Goal: Task Accomplishment & Management: Use online tool/utility

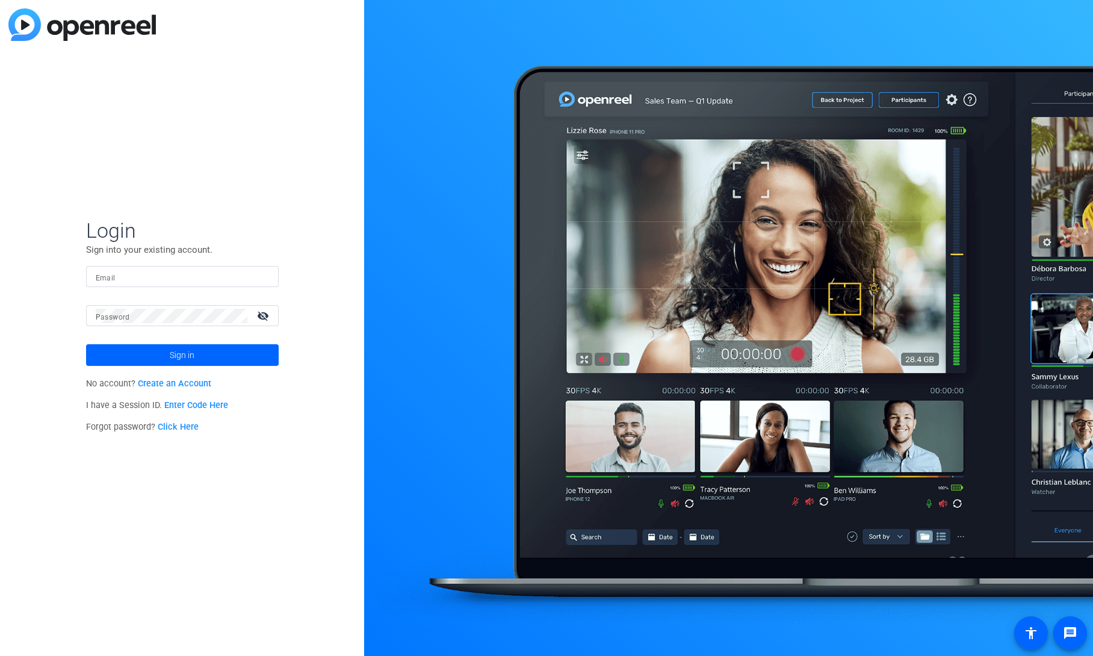
click at [161, 278] on input "Email" at bounding box center [182, 277] width 173 height 14
type input "[PERSON_NAME][EMAIL_ADDRESS][PERSON_NAME][DOMAIN_NAME]"
click at [145, 353] on span at bounding box center [182, 355] width 193 height 29
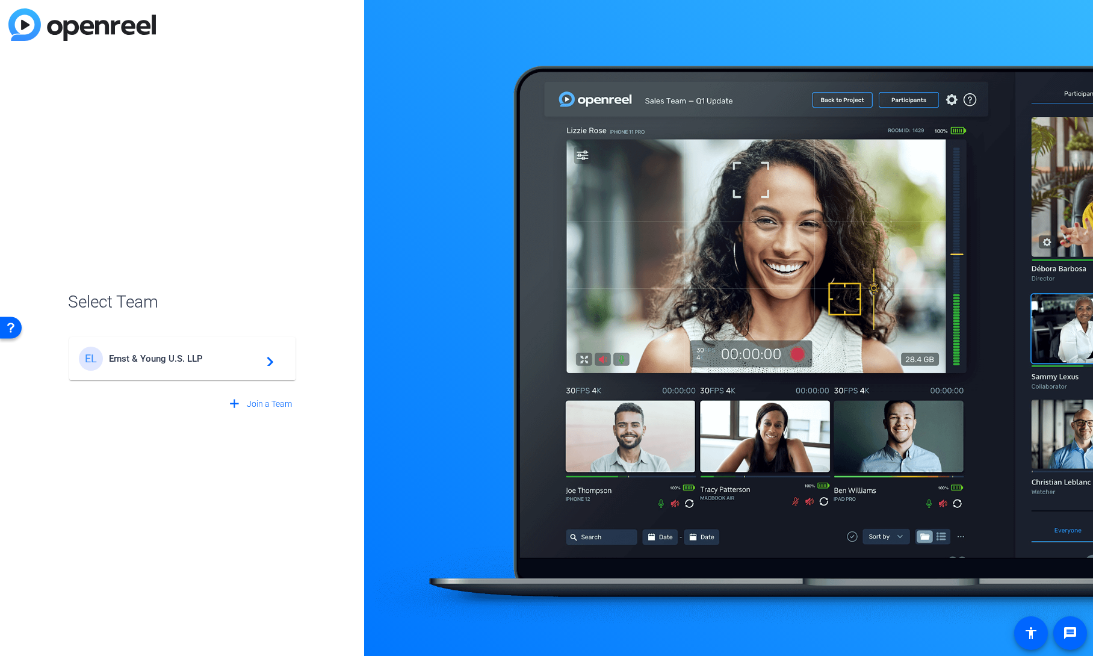
click at [151, 361] on span "Ernst & Young U.S. LLP" at bounding box center [184, 358] width 151 height 11
click at [151, 357] on div "EL Ernst & Young U.S. LLP navigate_next" at bounding box center [182, 353] width 229 height 58
click at [154, 302] on span "Select Team" at bounding box center [182, 302] width 229 height 25
click at [266, 362] on div "EL Ernst & Young U.S. LLP navigate_next" at bounding box center [182, 353] width 229 height 58
click at [146, 421] on div "Select Team EL Ernst & Young U.S. LLP navigate_next add Join a Team" at bounding box center [182, 328] width 364 height 656
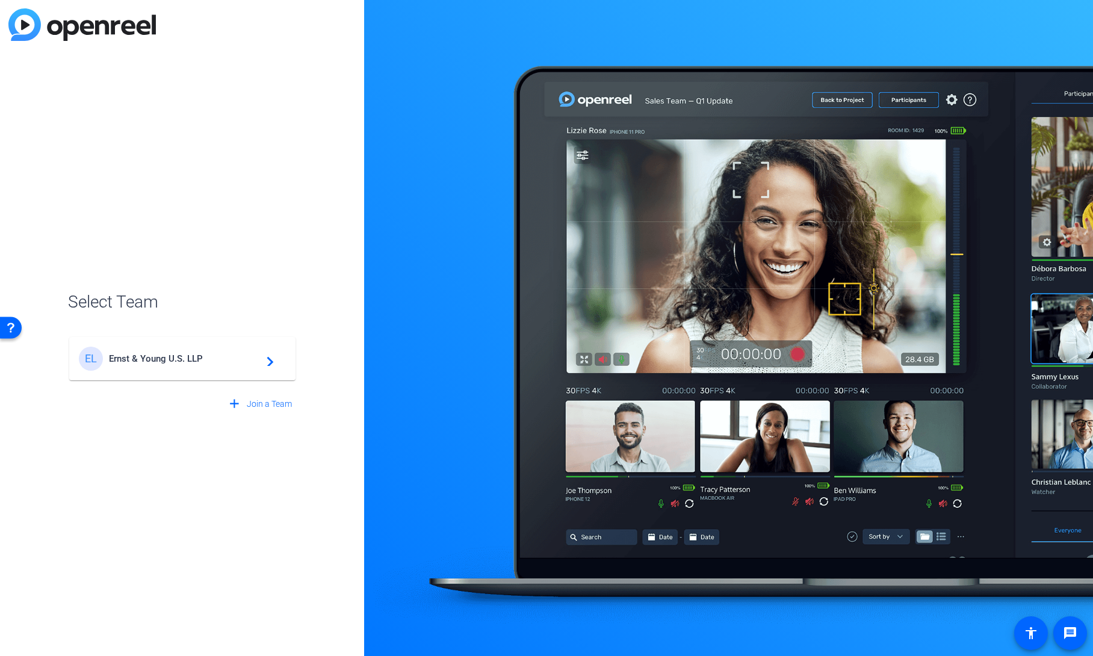
click at [126, 430] on div "Select Team EL Ernst & Young U.S. LLP navigate_next add Join a Team" at bounding box center [182, 328] width 364 height 656
click at [145, 361] on div "EL Ernst & Young U.S. LLP navigate_next" at bounding box center [182, 353] width 229 height 58
click at [109, 427] on div "Select Team EL Ernst & Young U.S. LLP navigate_next add Join a Team" at bounding box center [182, 328] width 364 height 656
click at [268, 364] on div "EL Ernst & Young U.S. LLP navigate_next" at bounding box center [182, 353] width 229 height 58
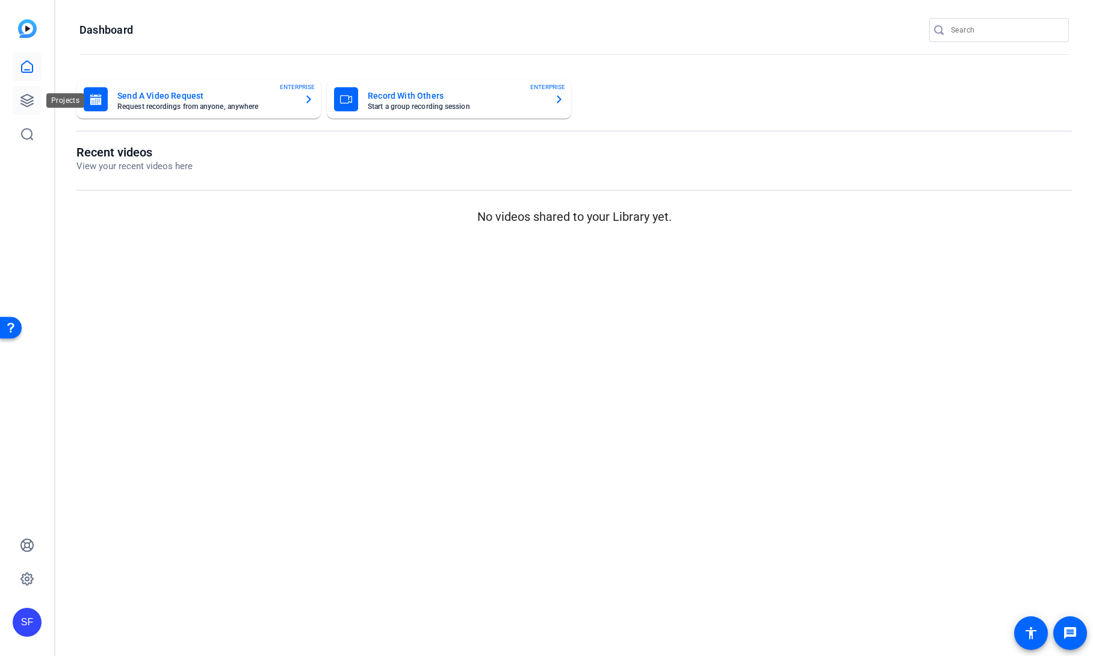
click at [28, 98] on icon at bounding box center [27, 100] width 14 height 14
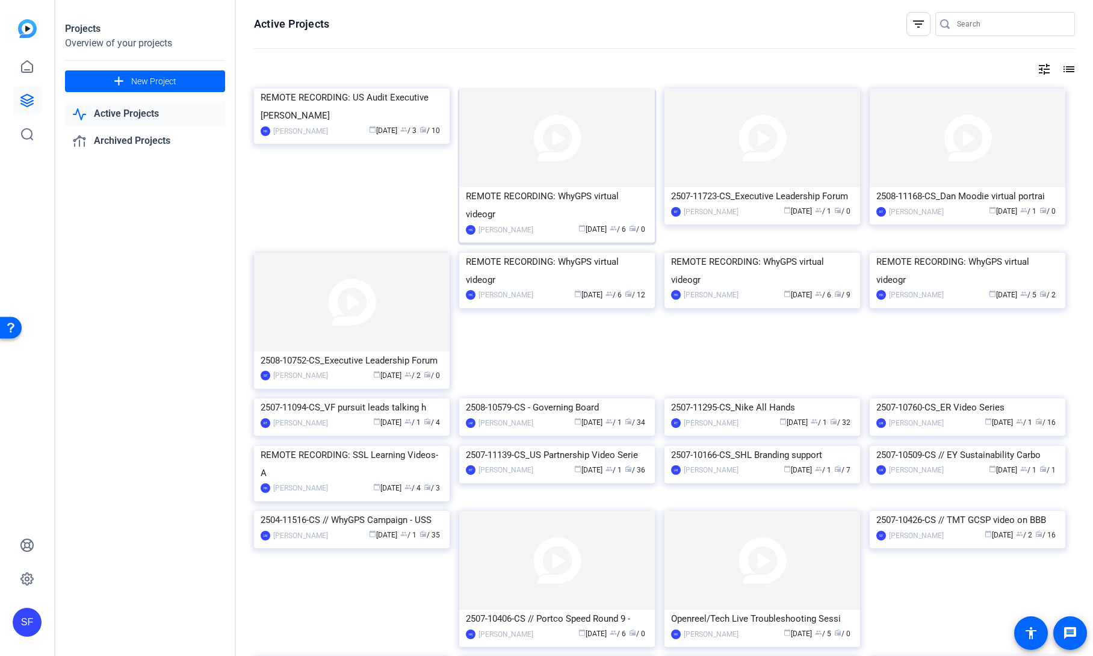
click at [550, 206] on div "REMOTE RECORDING: WhyGPS virtual videogr" at bounding box center [557, 205] width 182 height 36
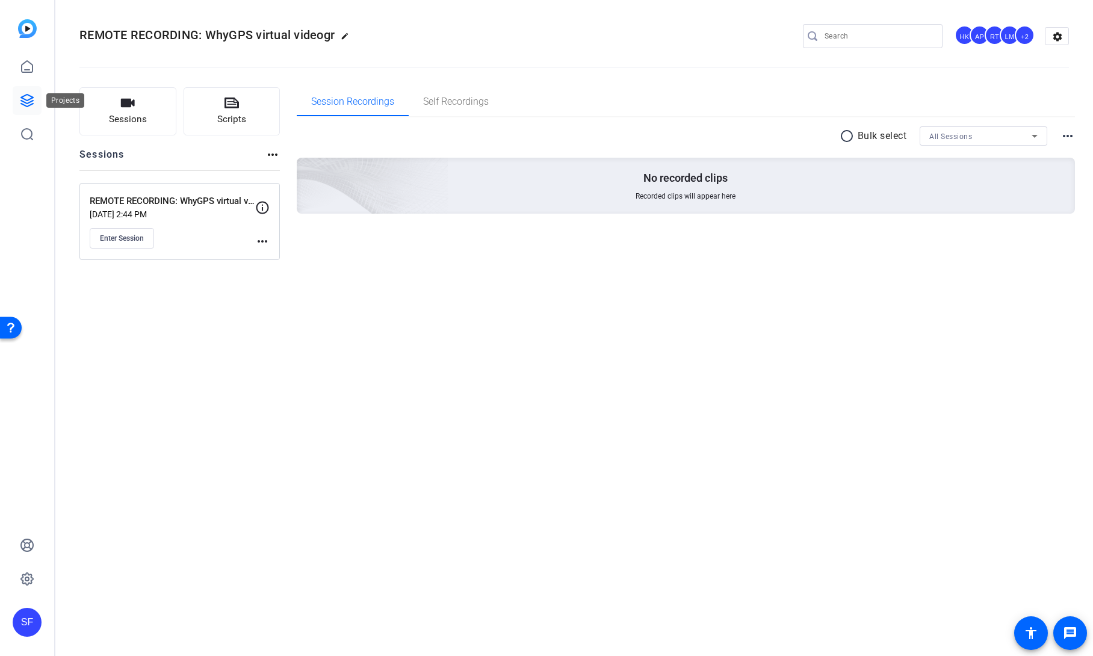
click at [25, 95] on icon at bounding box center [27, 100] width 14 height 14
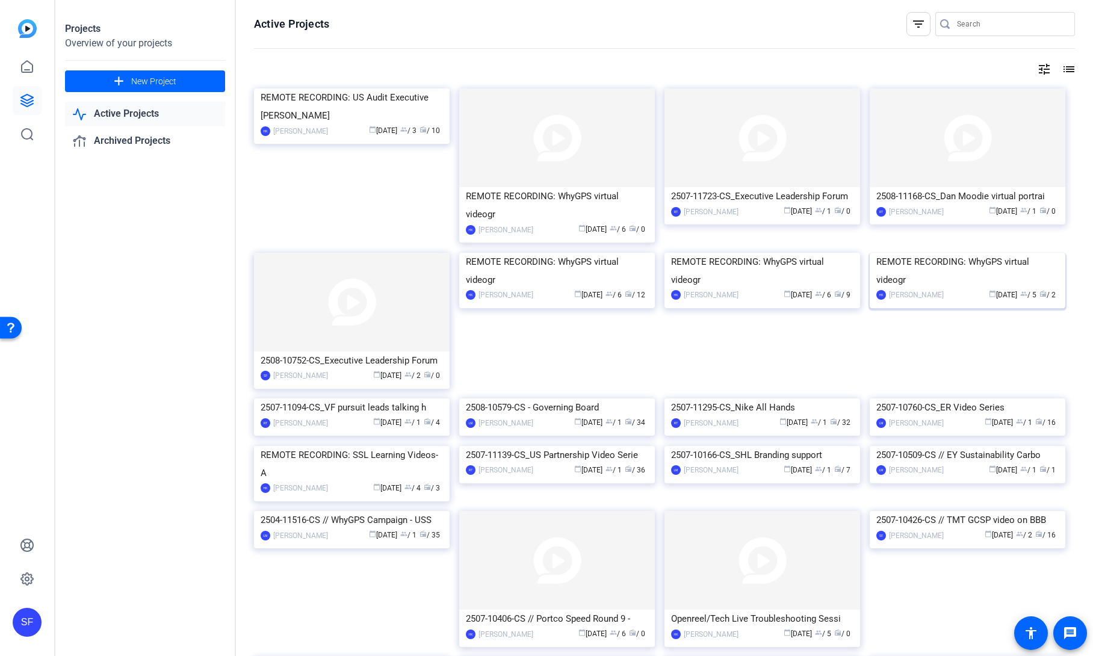
click at [935, 253] on img at bounding box center [968, 253] width 196 height 0
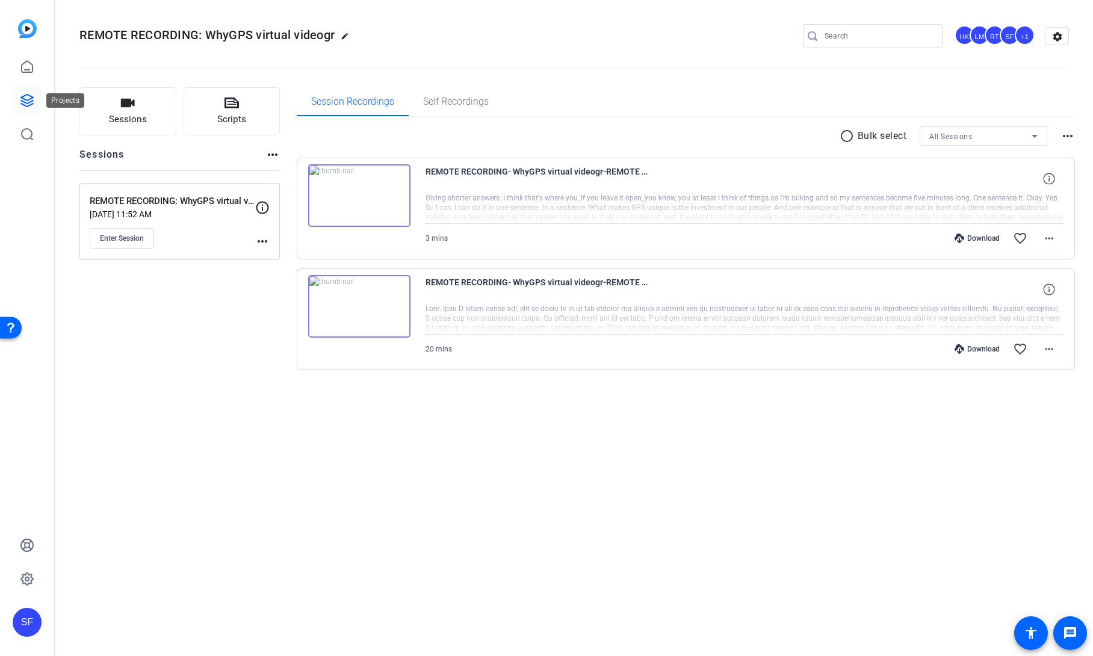
click at [26, 96] on icon at bounding box center [27, 100] width 14 height 14
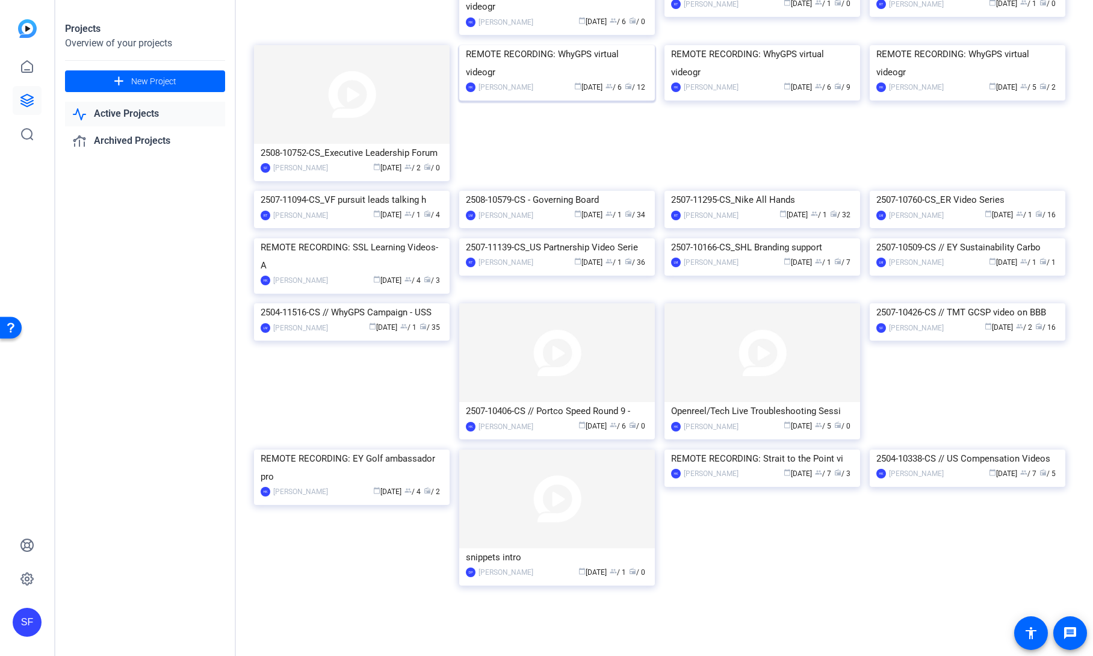
scroll to position [241, 0]
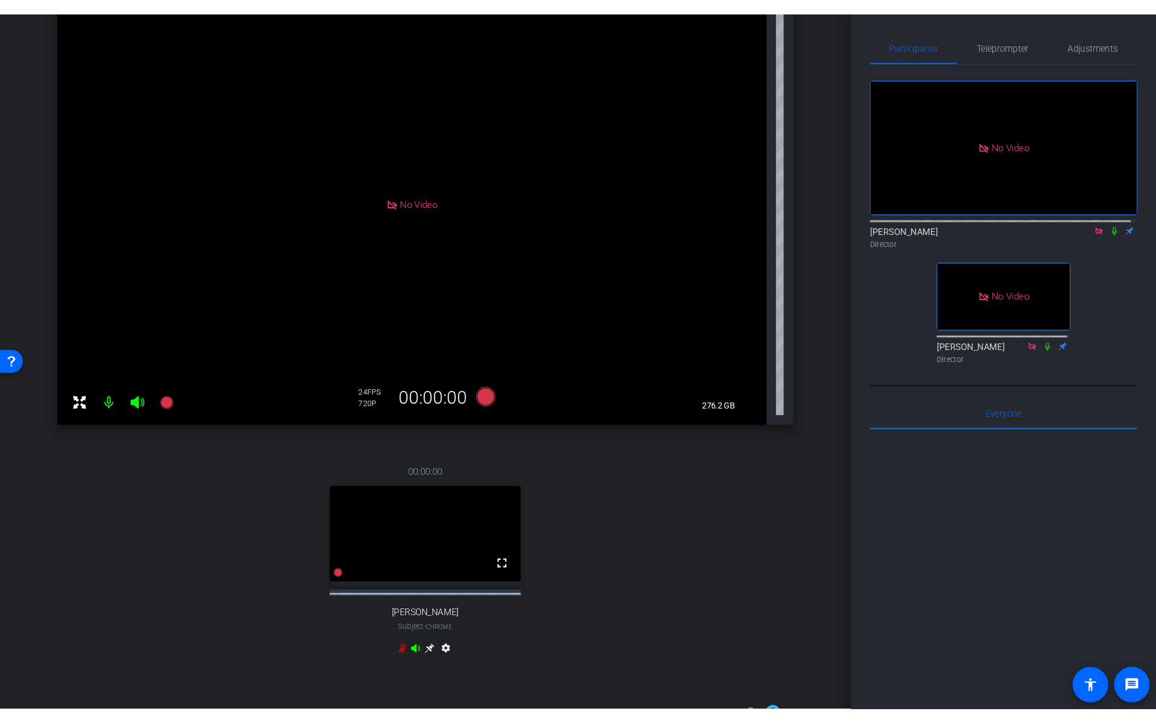
scroll to position [181, 0]
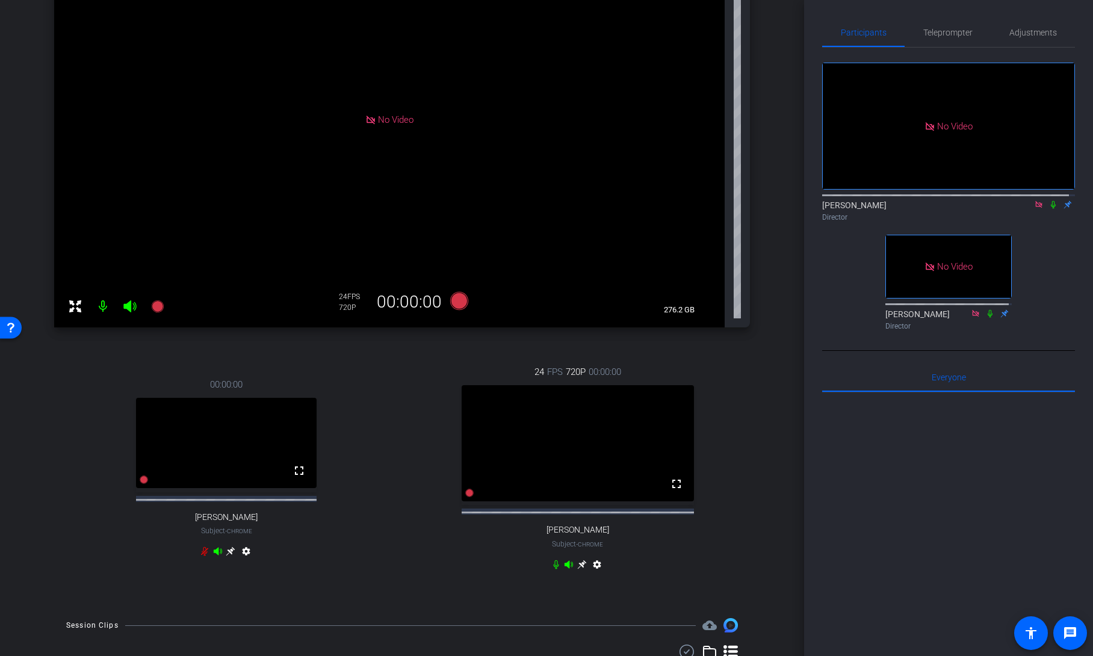
click at [1051, 201] on icon at bounding box center [1053, 205] width 5 height 8
click at [947, 35] on span "Teleprompter" at bounding box center [948, 32] width 49 height 8
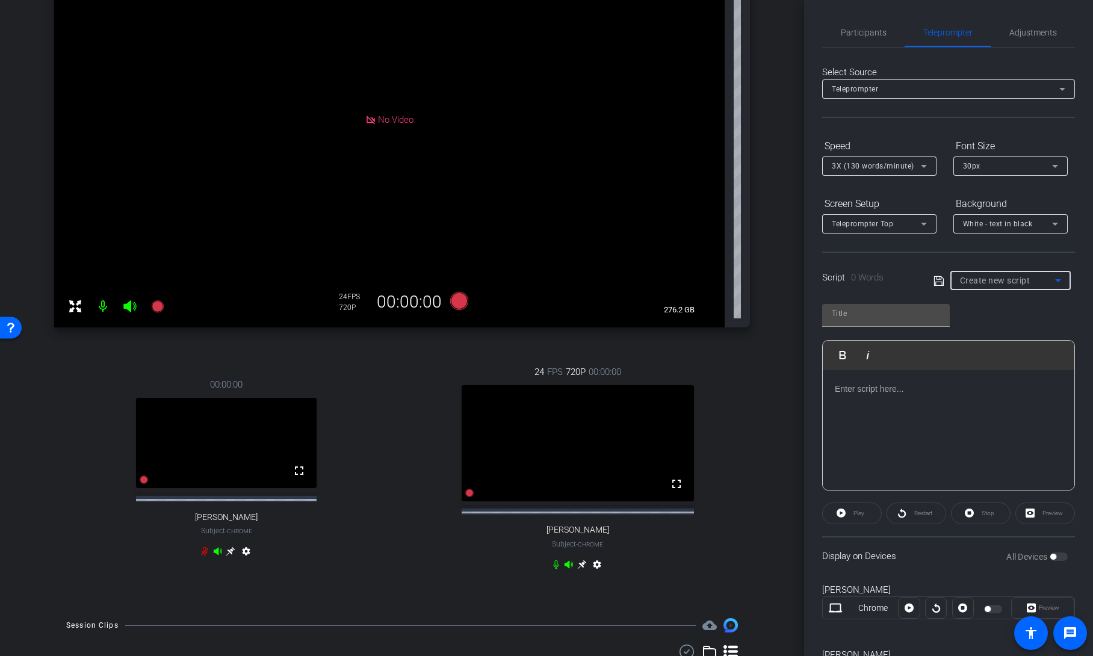
click at [985, 281] on span "Create new script" at bounding box center [995, 281] width 70 height 10
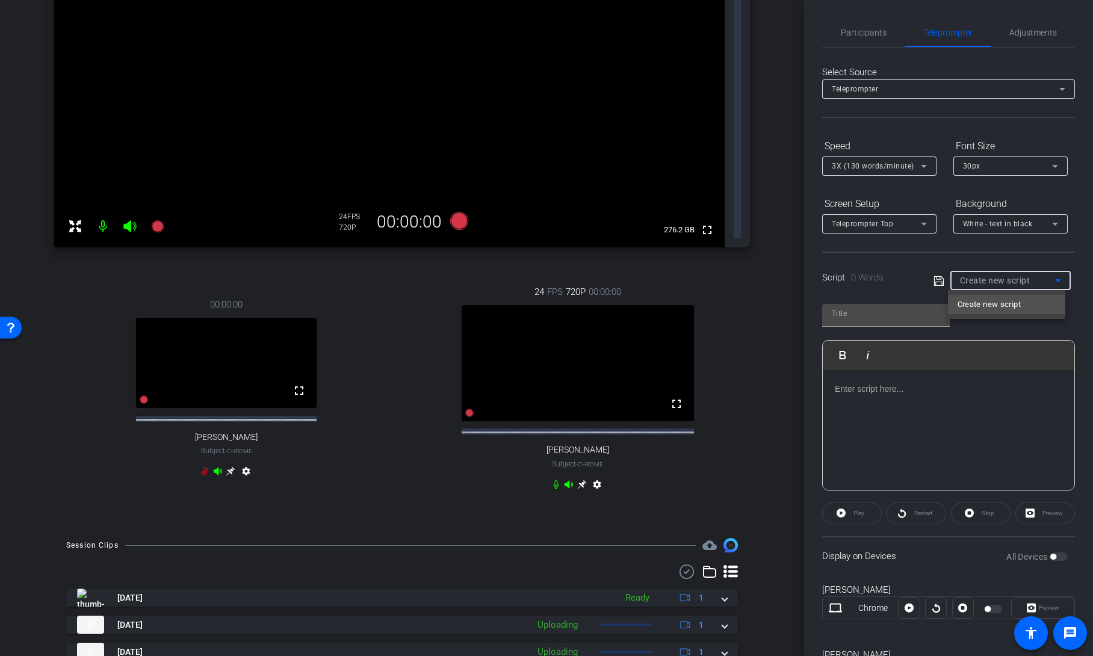
click at [908, 262] on div at bounding box center [546, 328] width 1093 height 656
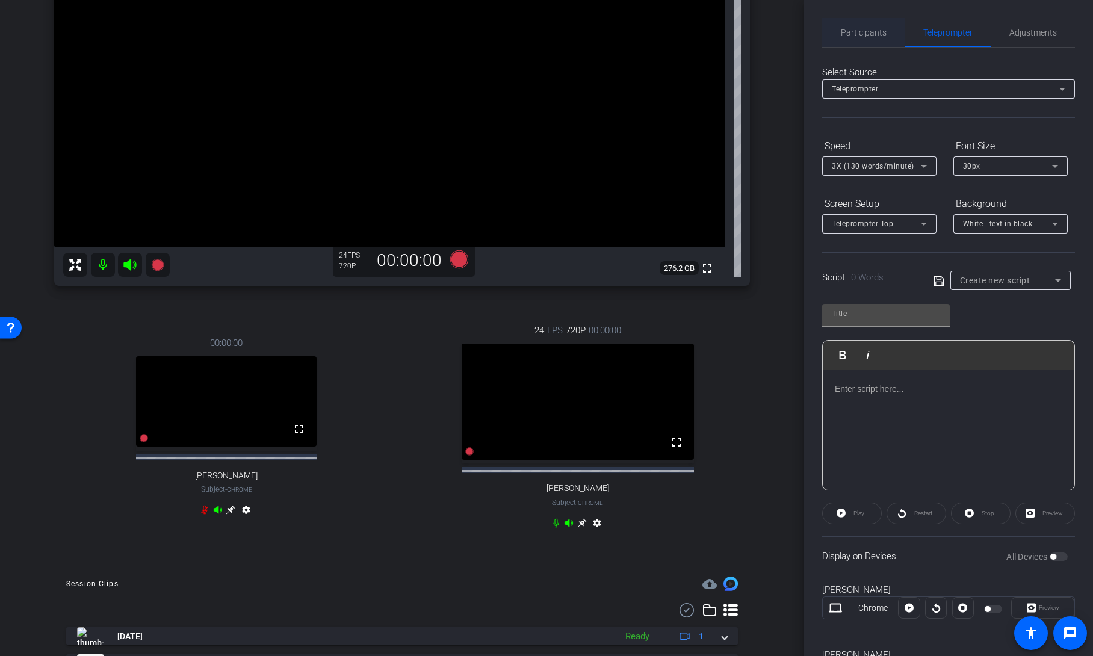
click at [859, 31] on span "Participants" at bounding box center [864, 32] width 46 height 8
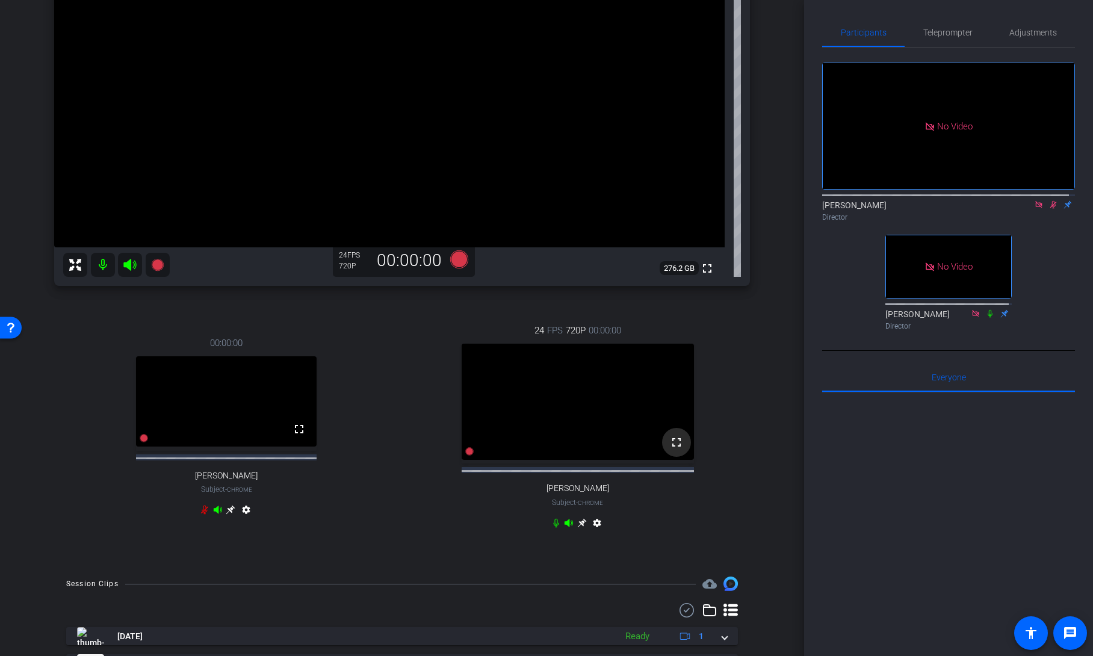
click at [673, 450] on mat-icon "fullscreen" at bounding box center [677, 442] width 14 height 14
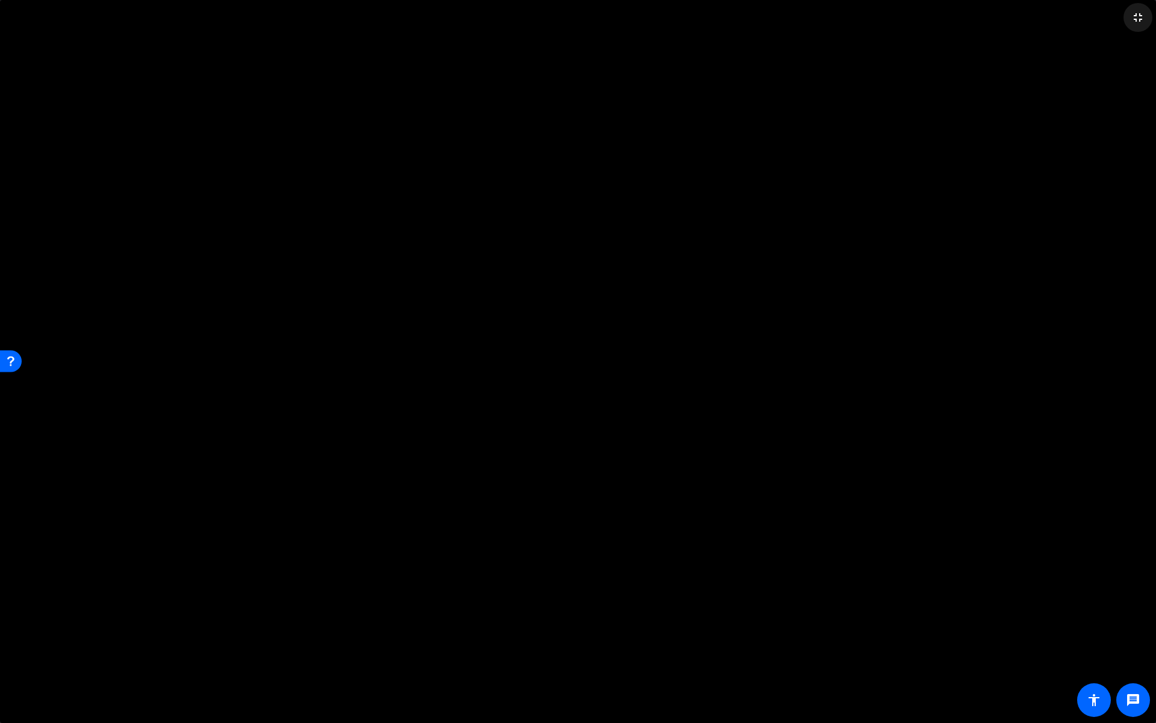
drag, startPoint x: 1139, startPoint y: 17, endPoint x: 1031, endPoint y: 14, distance: 108.4
click at [1093, 17] on mat-icon "fullscreen_exit" at bounding box center [1138, 17] width 14 height 14
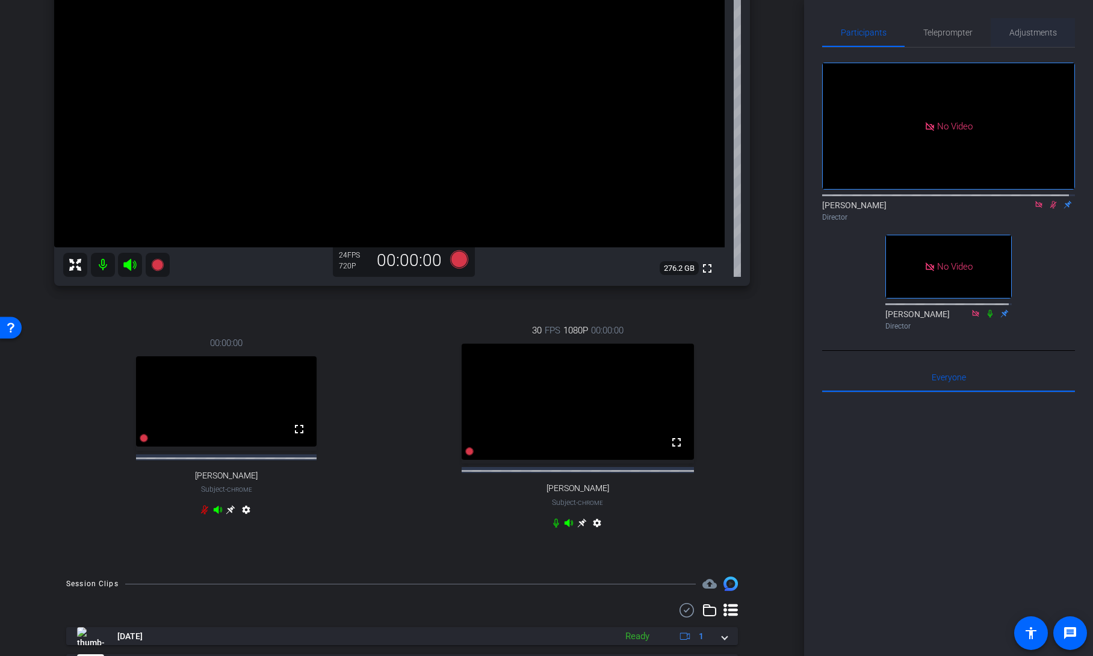
click at [1044, 33] on span "Adjustments" at bounding box center [1034, 32] width 48 height 8
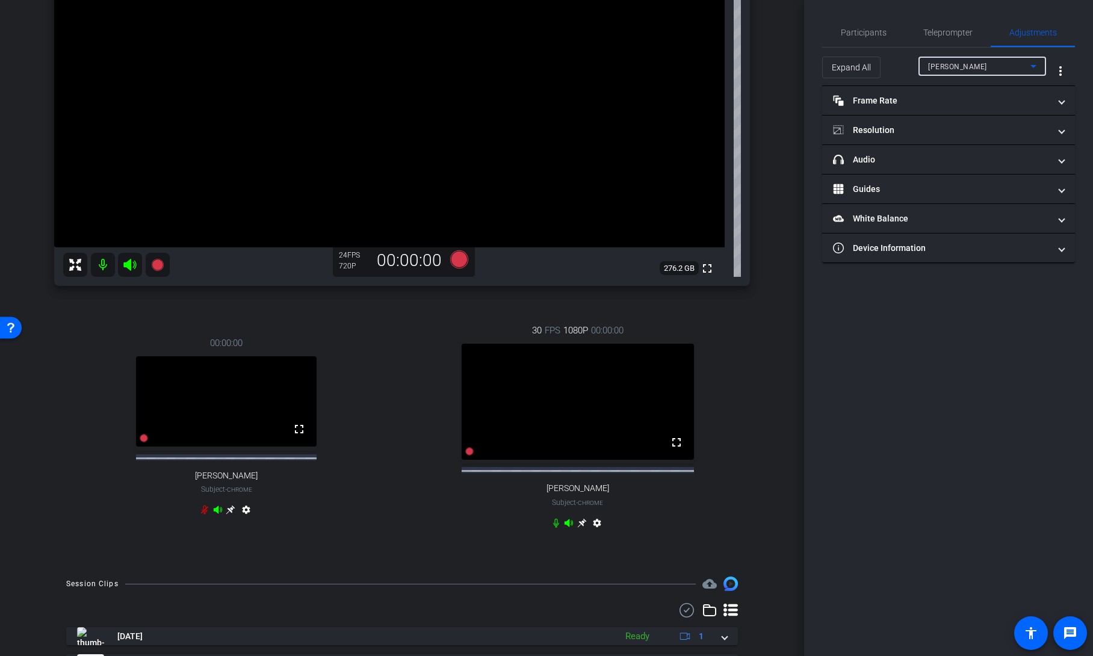
click at [1006, 64] on div "Andrew Penziner" at bounding box center [979, 66] width 102 height 15
click at [981, 127] on span "Janeth Merchan" at bounding box center [958, 129] width 61 height 14
click at [887, 103] on mat-panel-title "Frame Rate Frame Rate" at bounding box center [941, 101] width 217 height 13
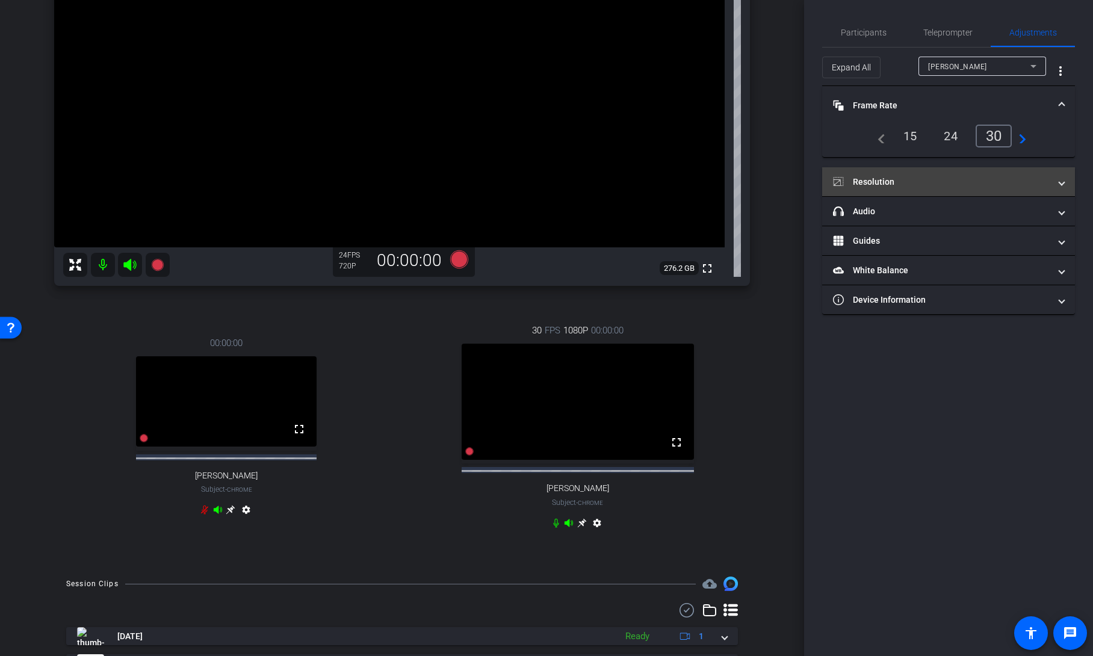
click at [884, 182] on mat-panel-title "Resolution" at bounding box center [941, 182] width 217 height 13
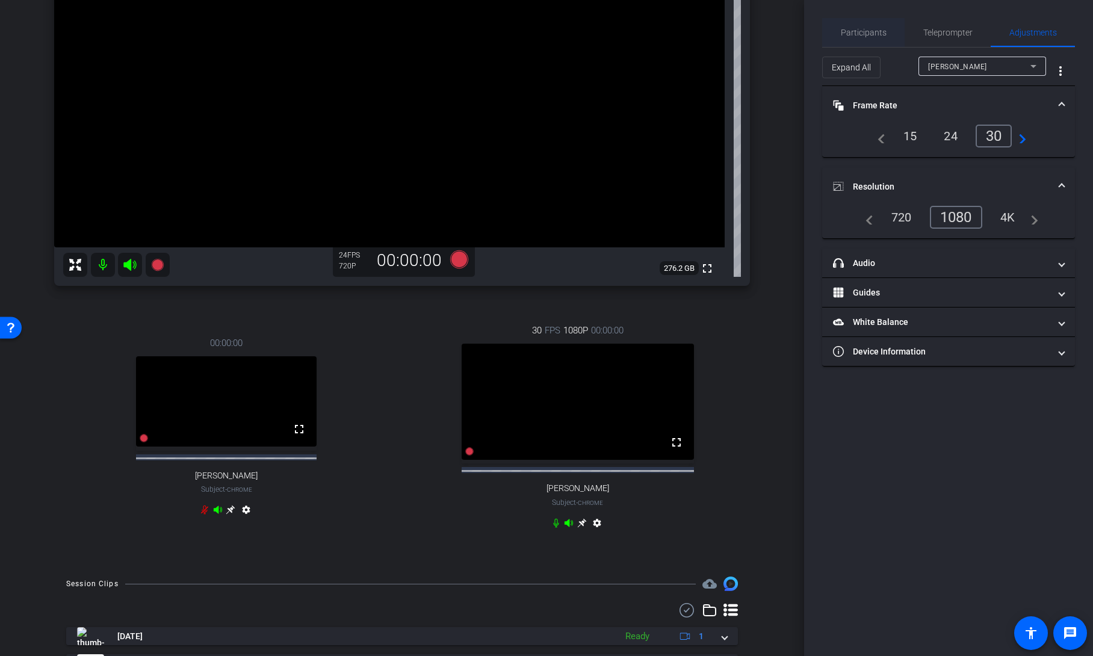
click at [874, 30] on span "Participants" at bounding box center [864, 32] width 46 height 8
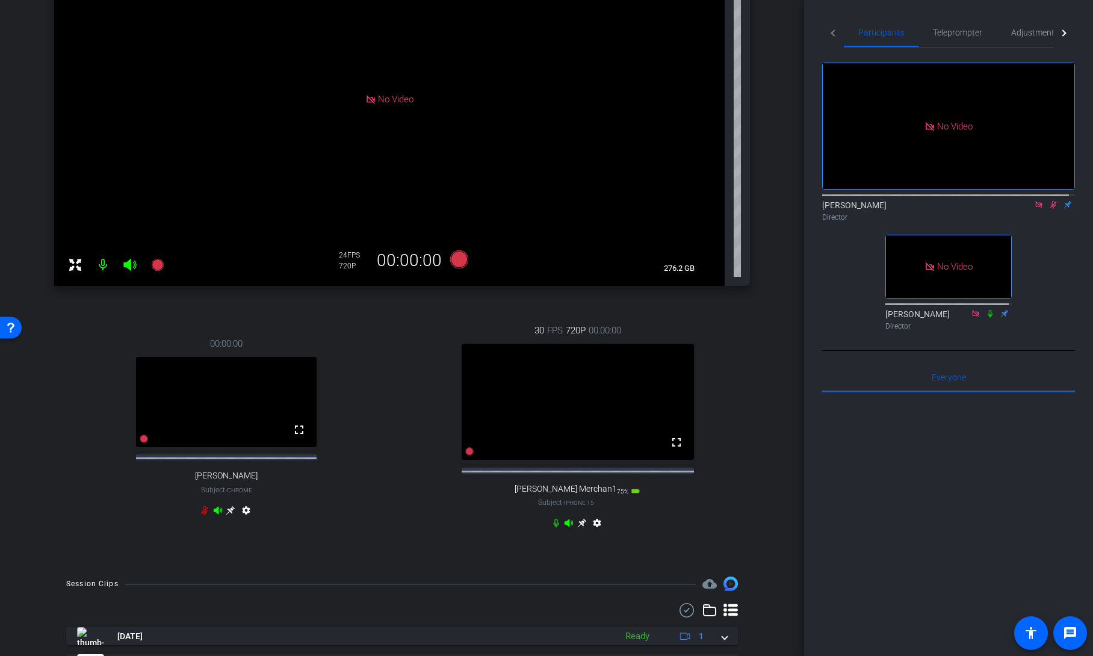
click at [1054, 28] on div at bounding box center [1065, 33] width 22 height 30
click at [1023, 33] on span "Adjustments" at bounding box center [1011, 32] width 48 height 8
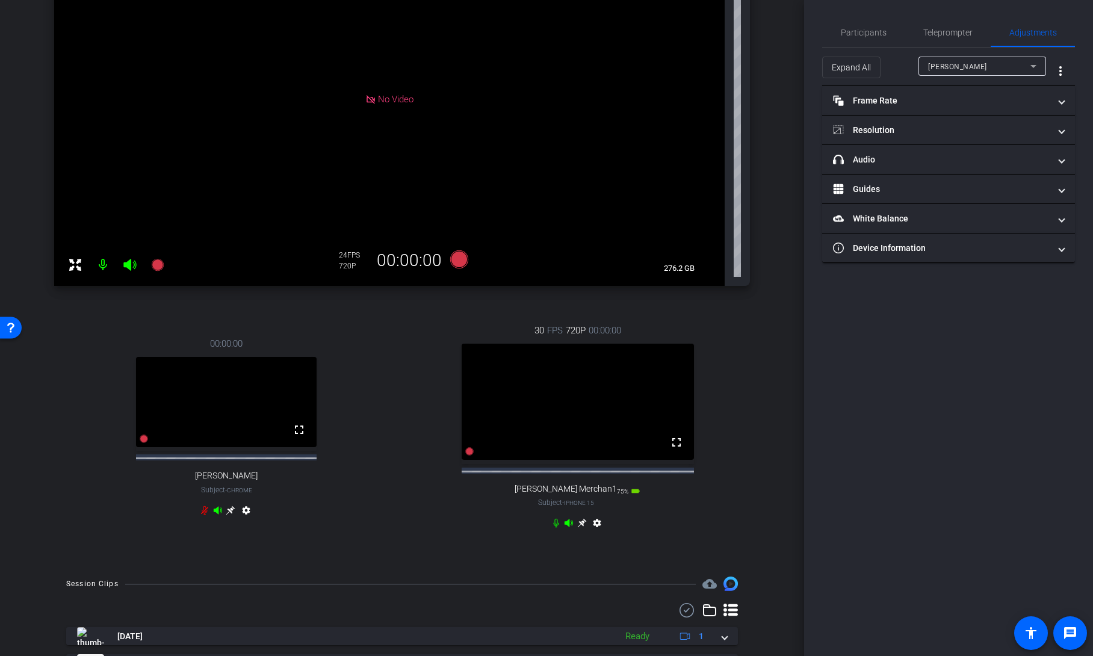
click at [993, 63] on div "Andrew Penziner" at bounding box center [979, 66] width 102 height 15
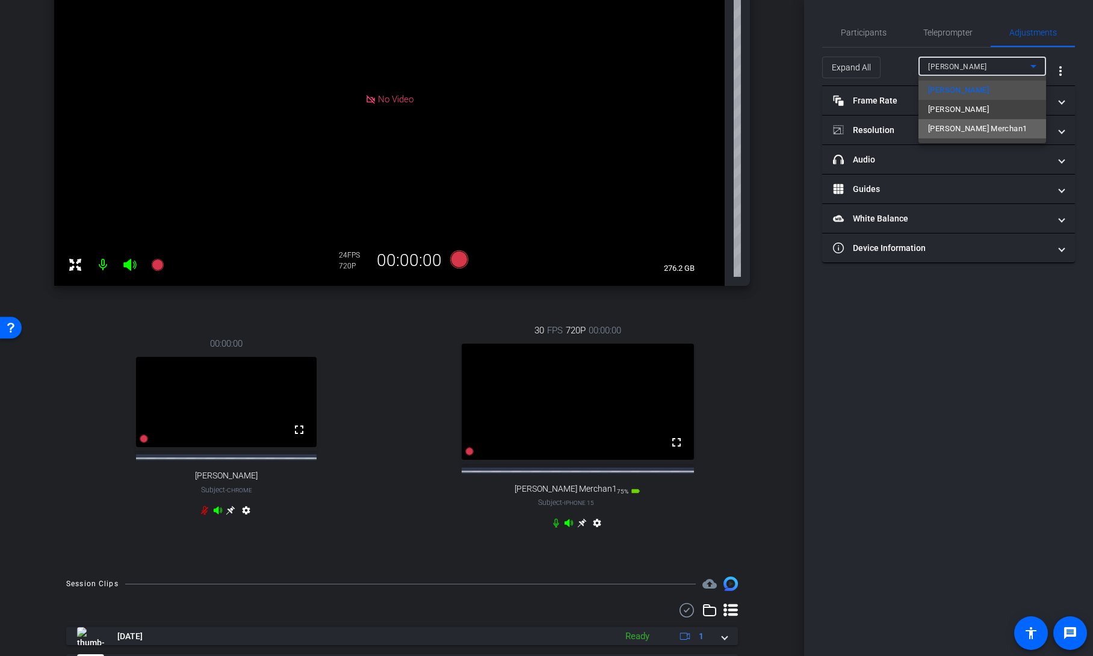
click at [975, 126] on span "Janeth Merchan1" at bounding box center [977, 129] width 99 height 14
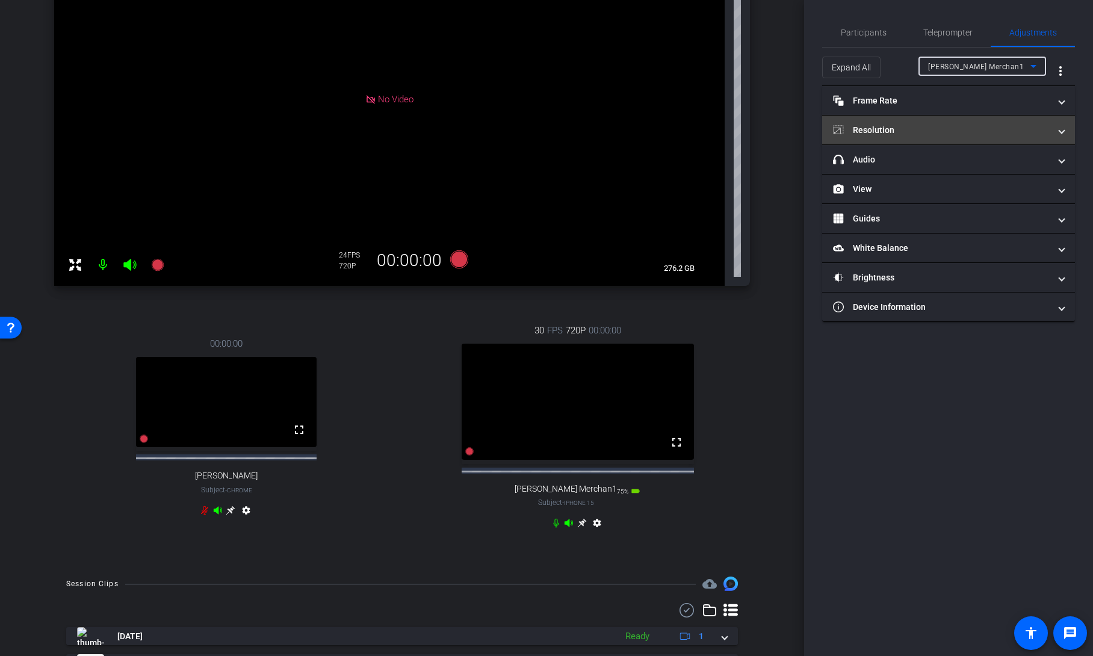
click at [925, 124] on mat-panel-title "Resolution" at bounding box center [941, 130] width 217 height 13
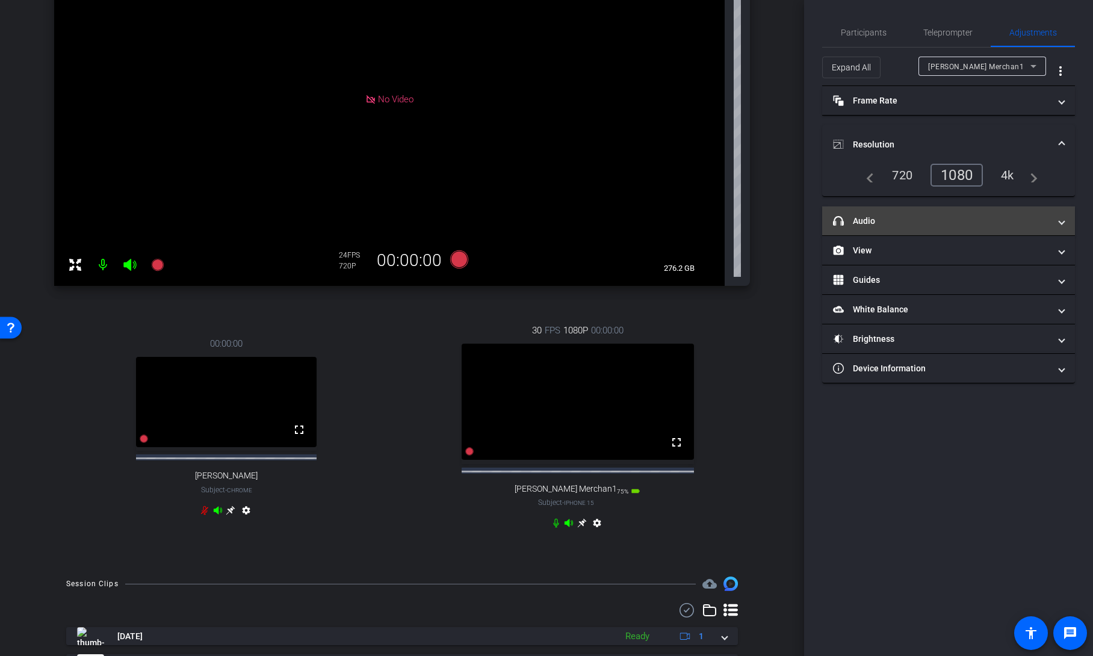
click at [918, 215] on mat-panel-title "headphone icon Audio" at bounding box center [941, 221] width 217 height 13
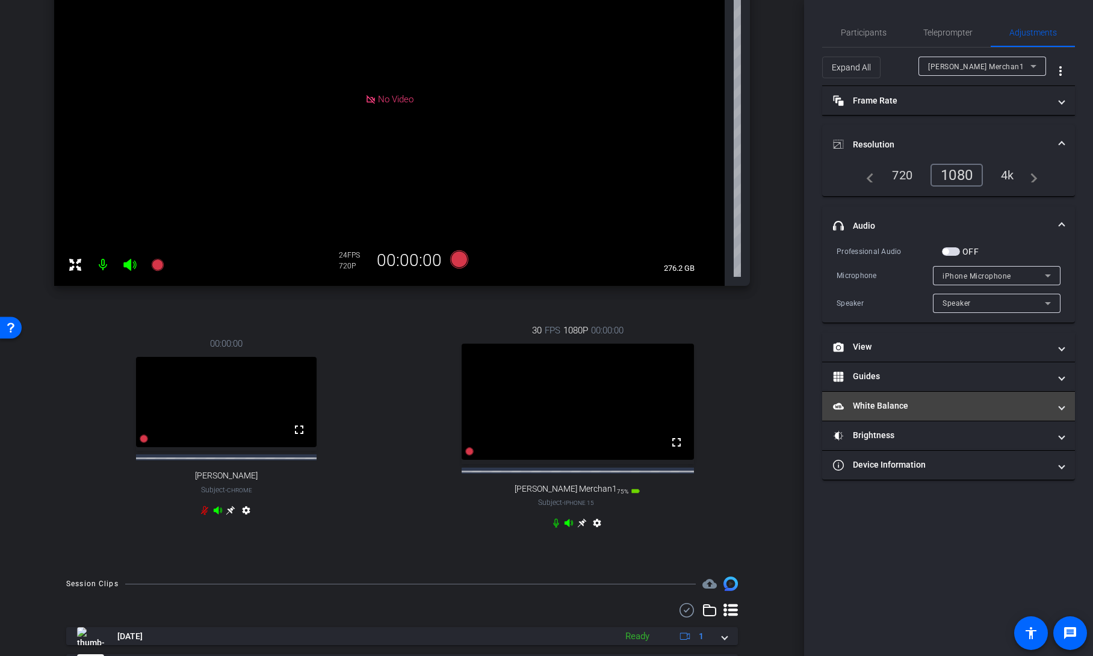
click at [912, 397] on mat-expansion-panel-header "White Balance White Balance" at bounding box center [948, 406] width 253 height 29
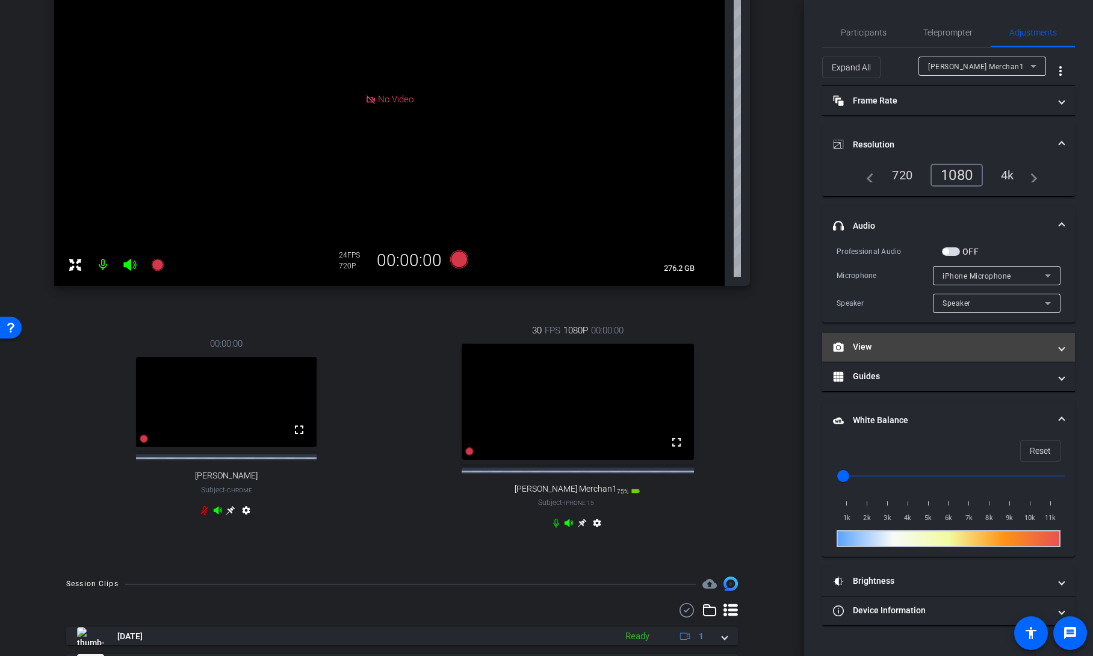
click at [932, 350] on mat-panel-title "View" at bounding box center [941, 347] width 217 height 13
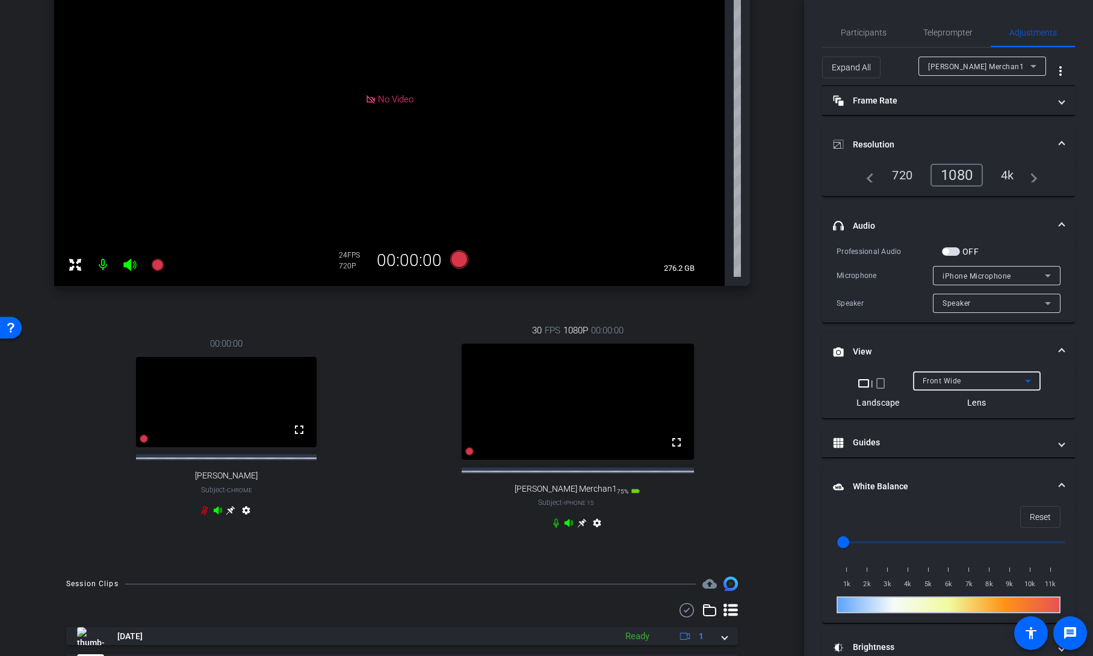
click at [960, 385] on div "Front Wide" at bounding box center [974, 380] width 102 height 15
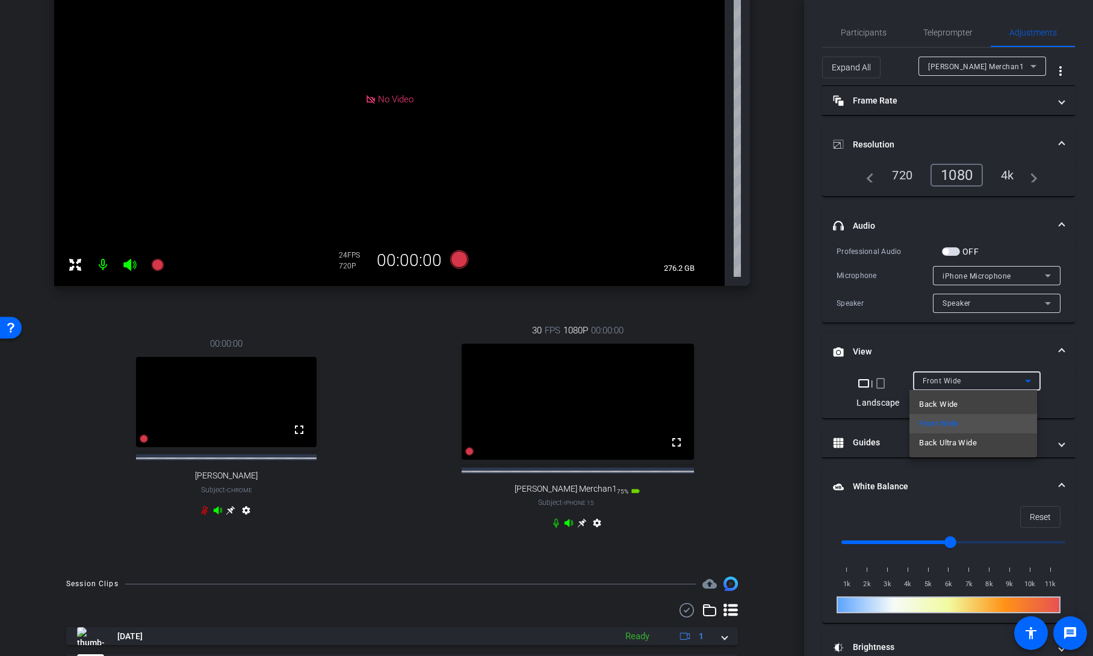
click at [767, 519] on div at bounding box center [546, 328] width 1093 height 656
type input "8000"
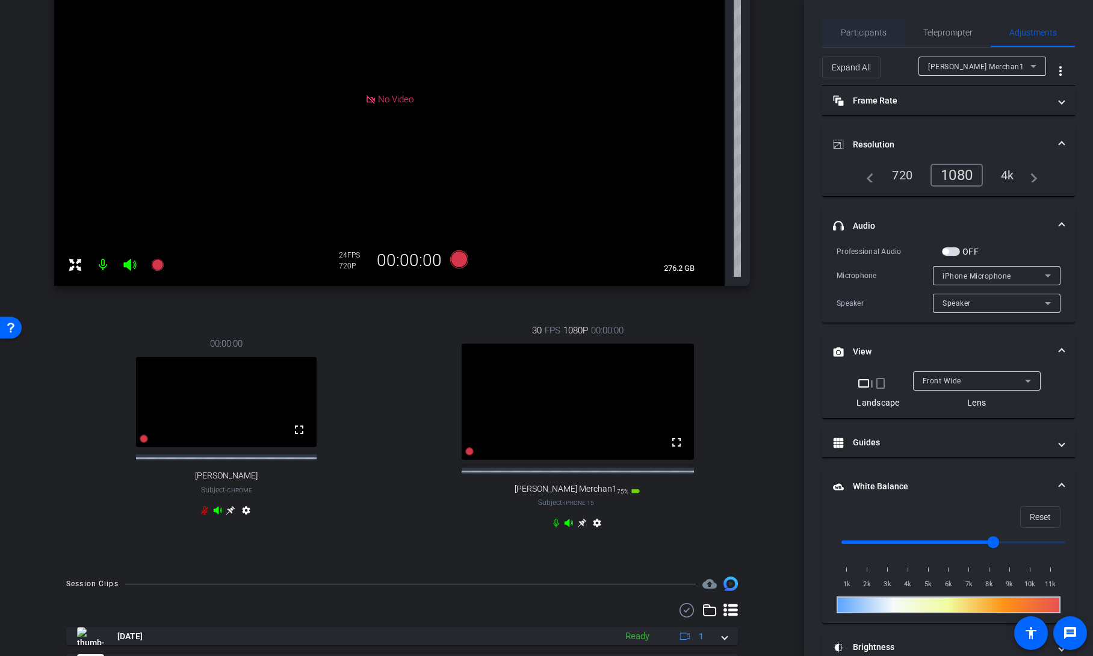
click at [869, 30] on span "Participants" at bounding box center [864, 32] width 46 height 8
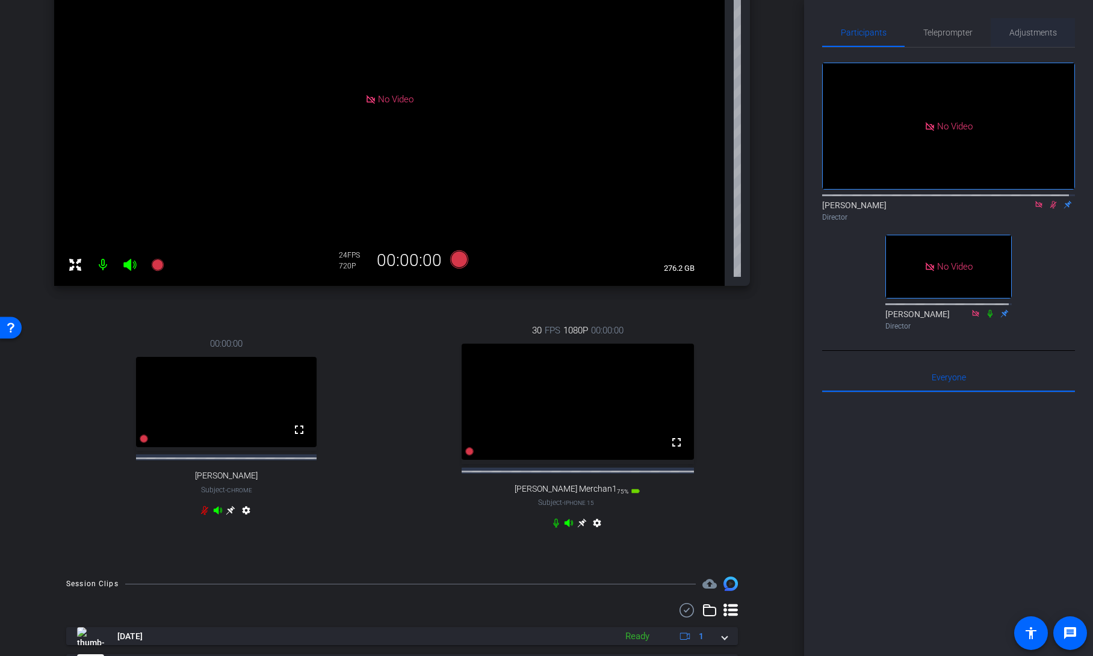
click at [1039, 32] on span "Adjustments" at bounding box center [1034, 32] width 48 height 8
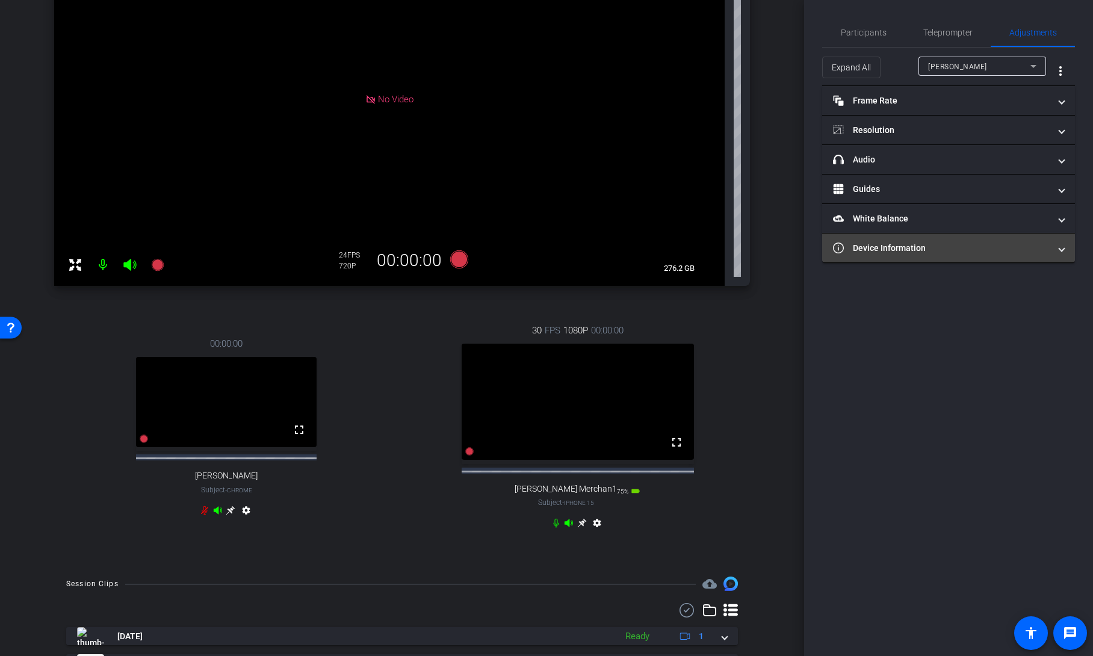
click at [980, 253] on mat-panel-title "Device Information" at bounding box center [941, 248] width 217 height 13
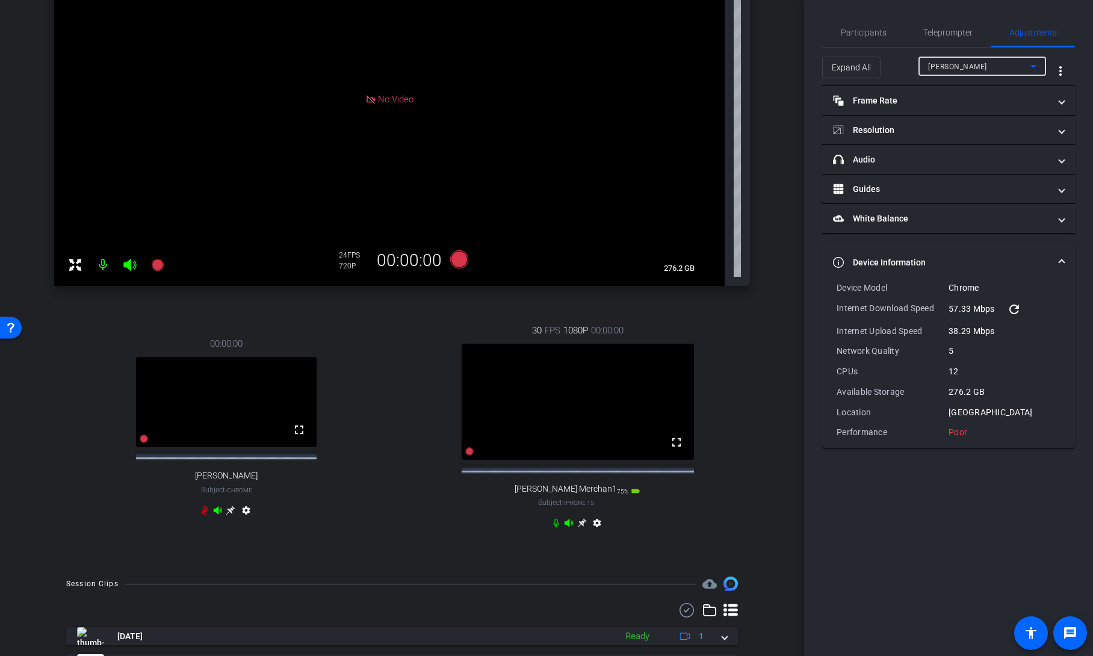
click at [992, 62] on div "Andrew Penziner" at bounding box center [979, 66] width 102 height 15
click at [989, 123] on span "Janeth Merchan1" at bounding box center [977, 129] width 99 height 14
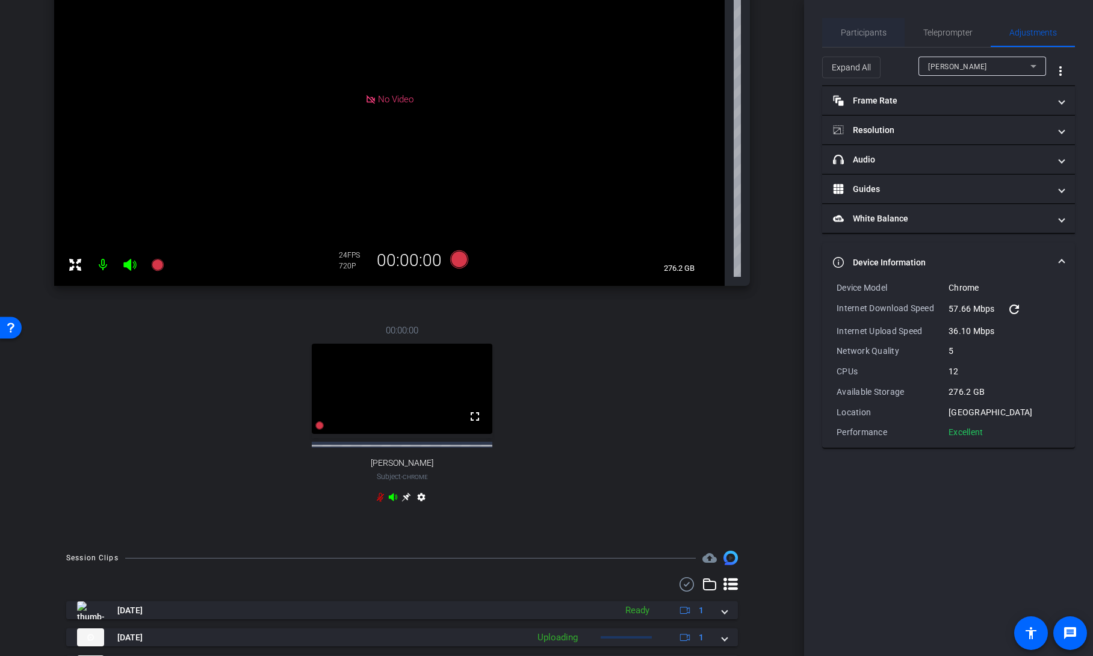
drag, startPoint x: 868, startPoint y: 30, endPoint x: 937, endPoint y: 55, distance: 72.9
click at [868, 30] on span "Participants" at bounding box center [864, 32] width 46 height 8
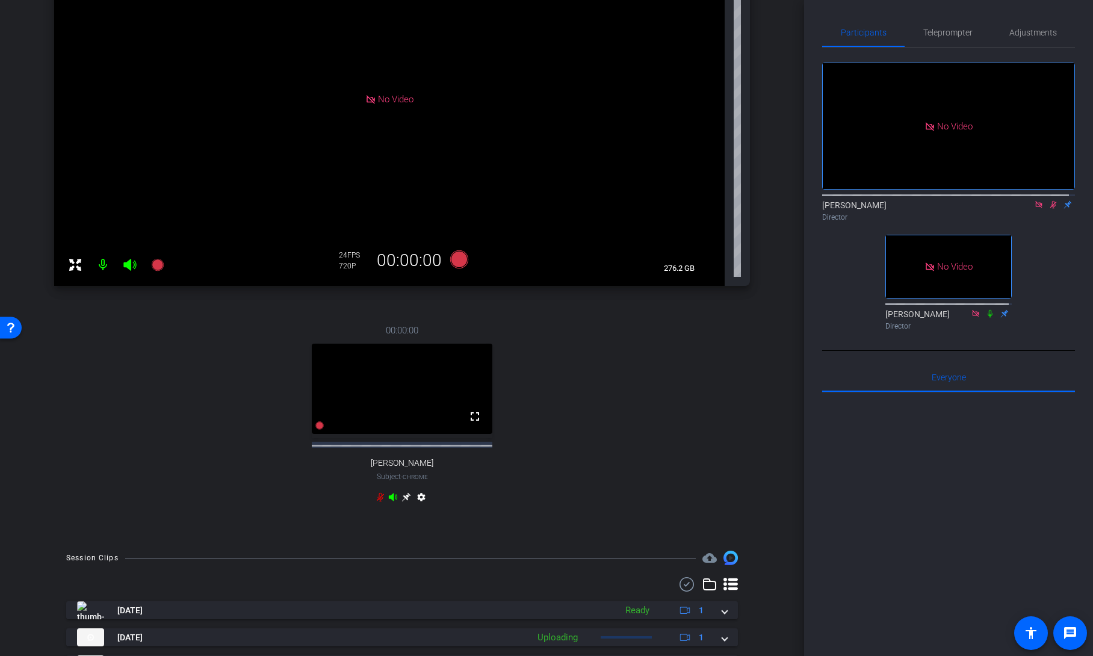
click at [1051, 201] on icon at bounding box center [1054, 205] width 7 height 8
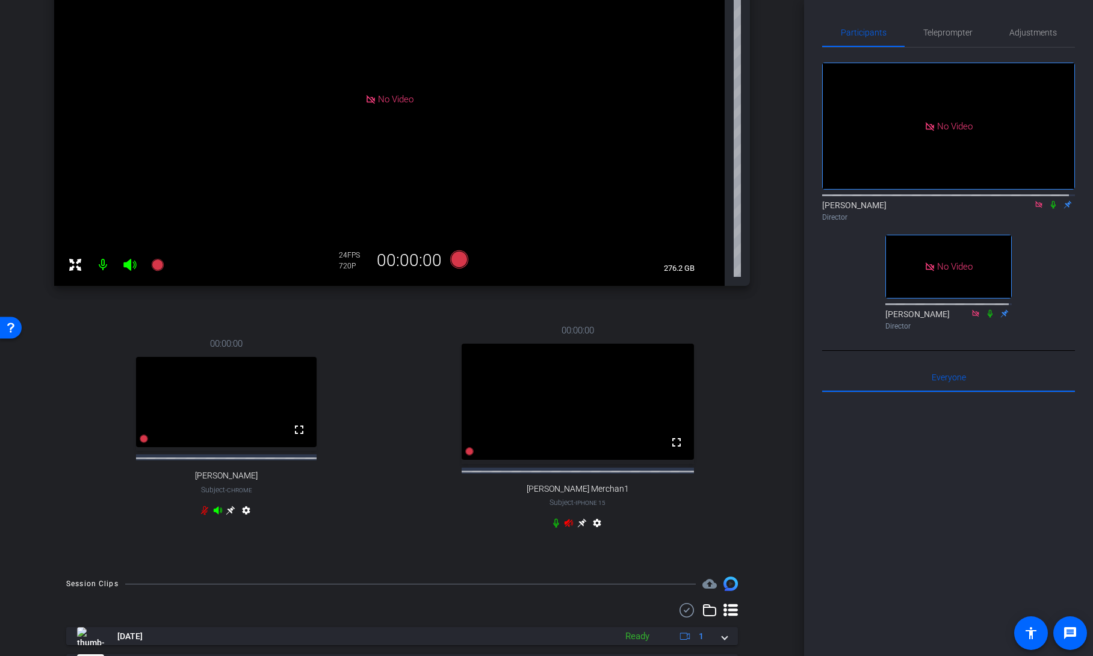
click at [1049, 201] on icon at bounding box center [1054, 205] width 10 height 8
drag, startPoint x: 681, startPoint y: 461, endPoint x: 718, endPoint y: 513, distance: 64.3
click at [681, 457] on span at bounding box center [676, 442] width 29 height 29
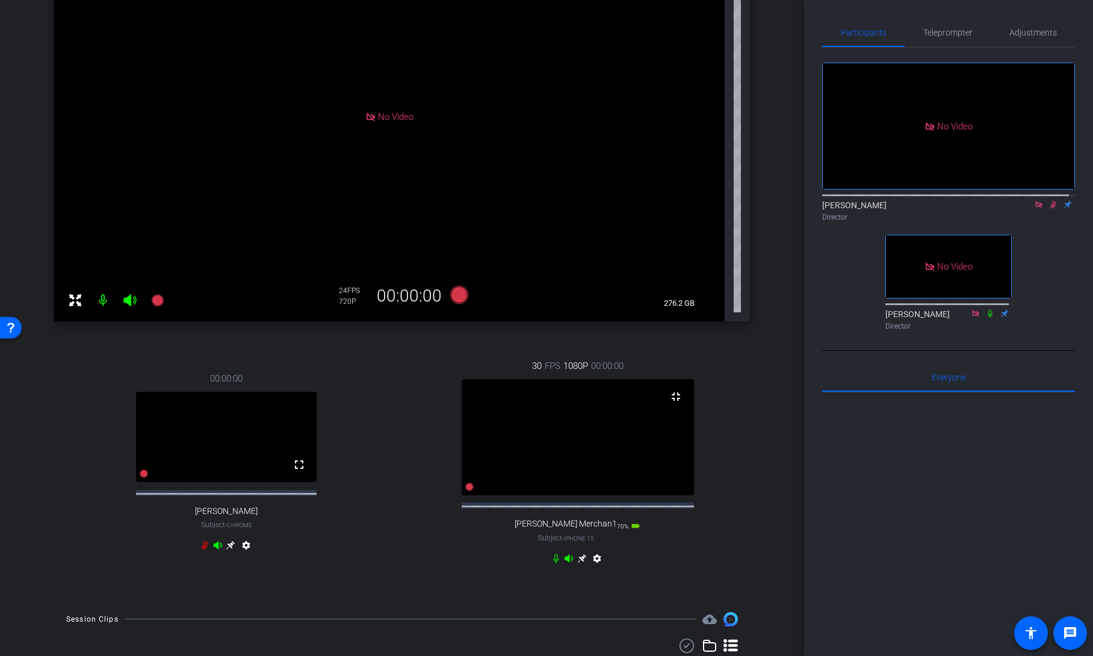
scroll to position [199, 0]
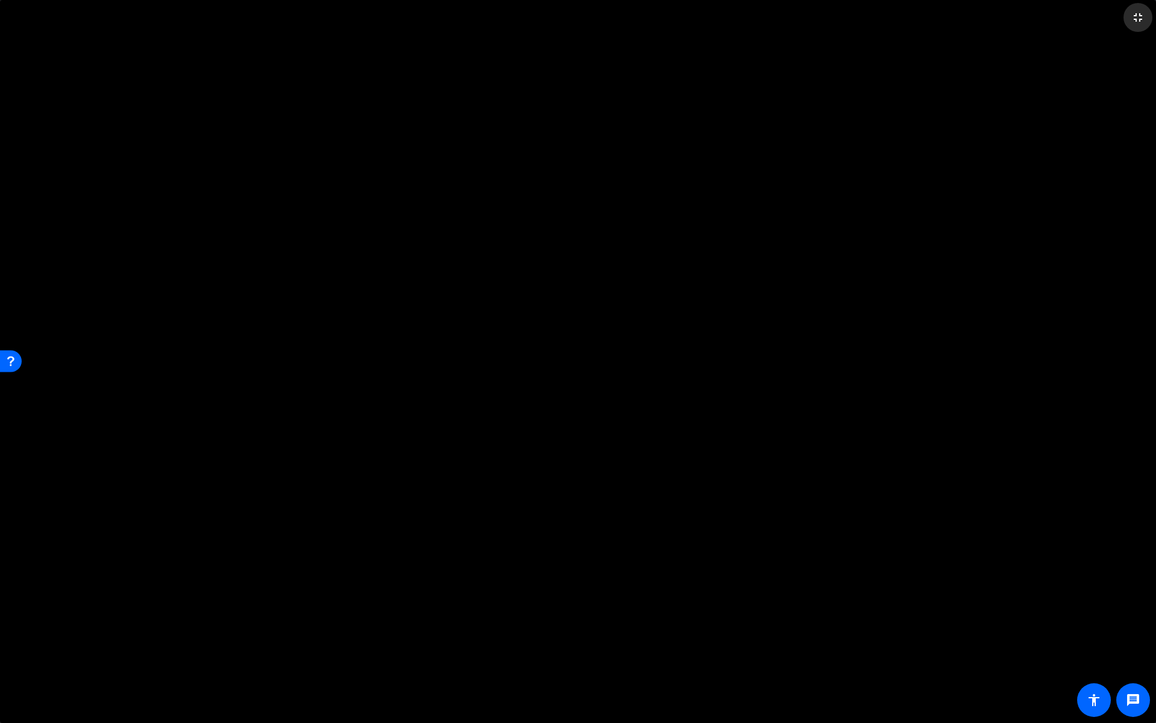
click at [1093, 16] on mat-icon "fullscreen_exit" at bounding box center [1138, 17] width 14 height 14
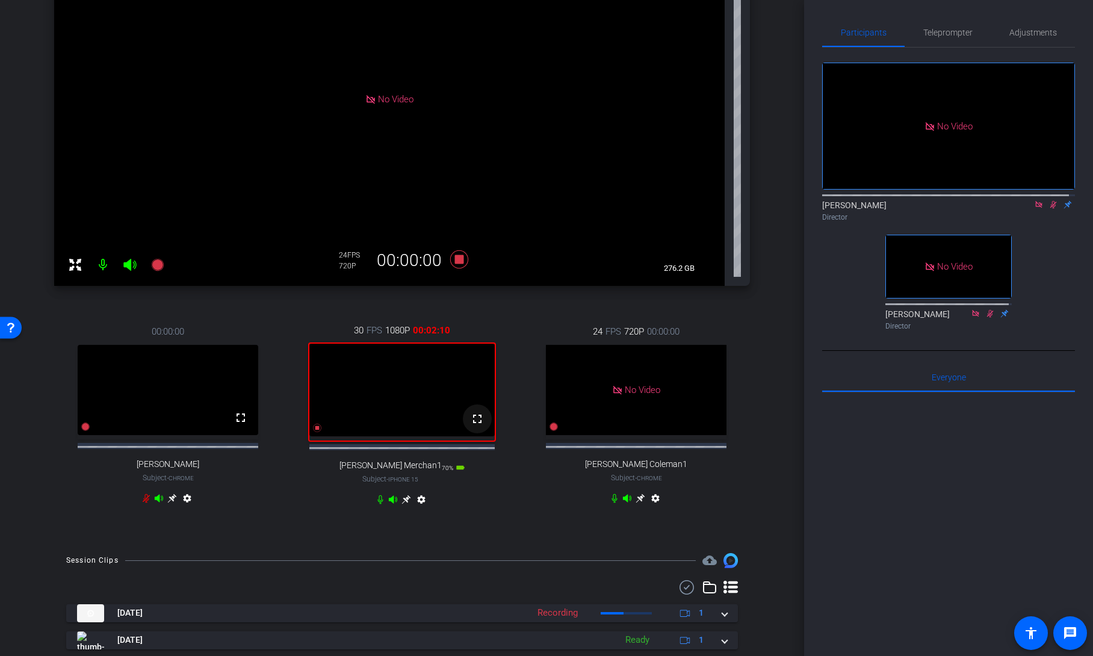
drag, startPoint x: 480, startPoint y: 440, endPoint x: 517, endPoint y: 493, distance: 64.3
click at [480, 434] on span at bounding box center [477, 419] width 29 height 29
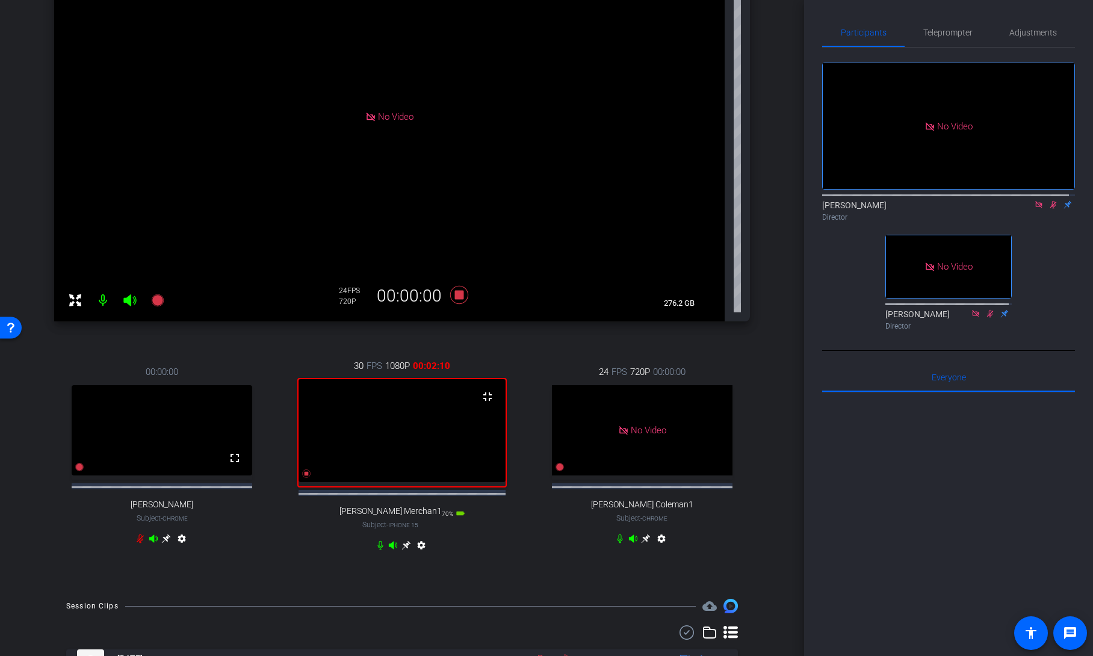
scroll to position [199, 0]
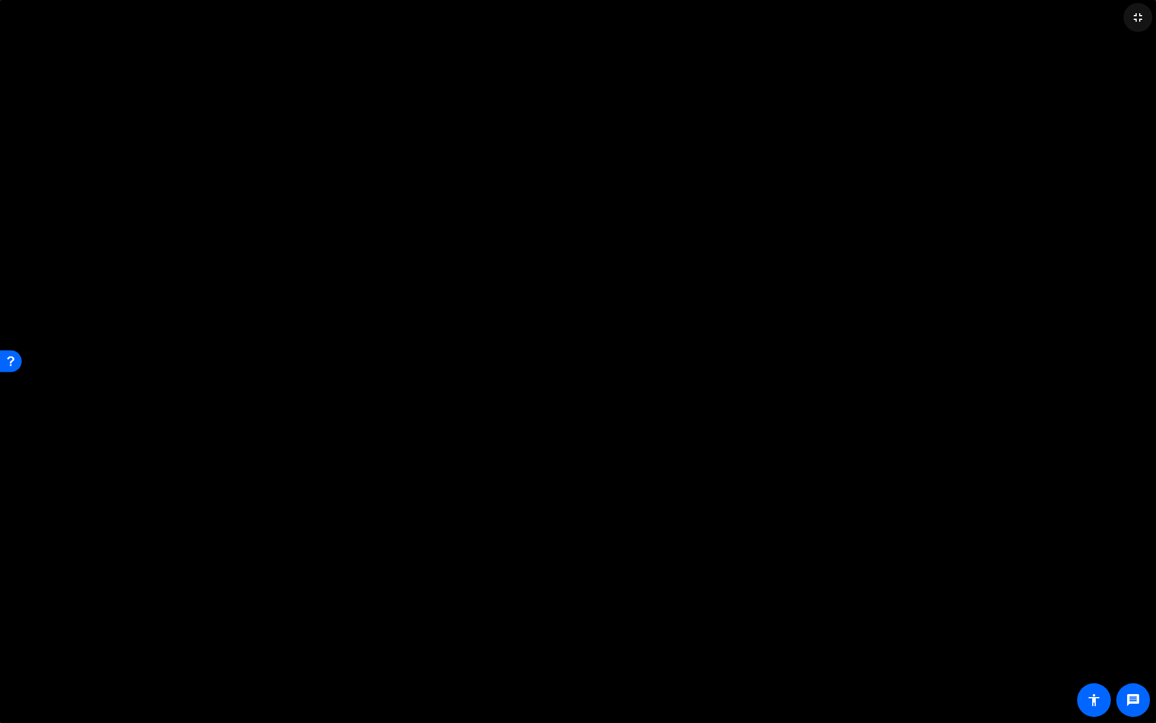
click at [1093, 17] on mat-icon "fullscreen_exit" at bounding box center [1138, 17] width 14 height 14
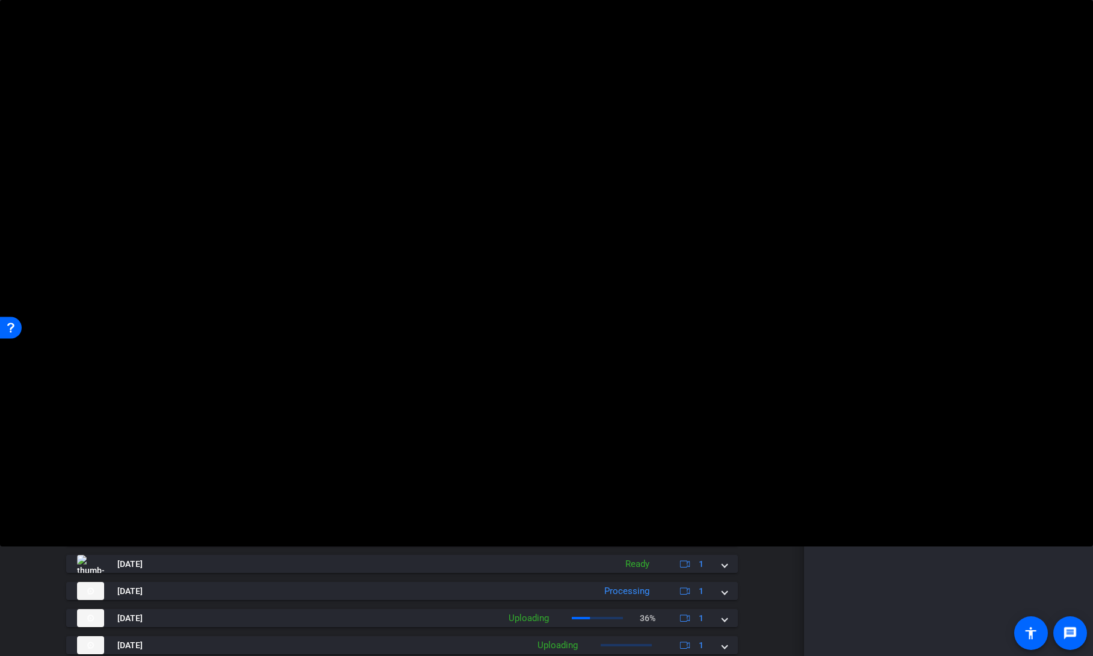
scroll to position [465, 0]
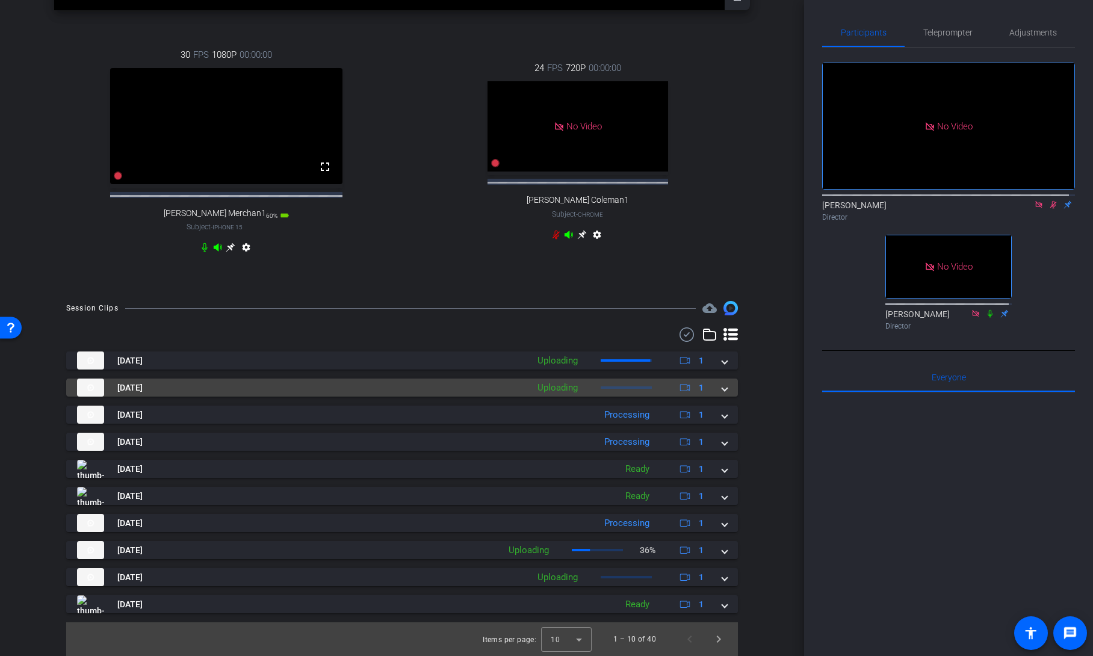
click at [723, 394] on span at bounding box center [725, 388] width 5 height 13
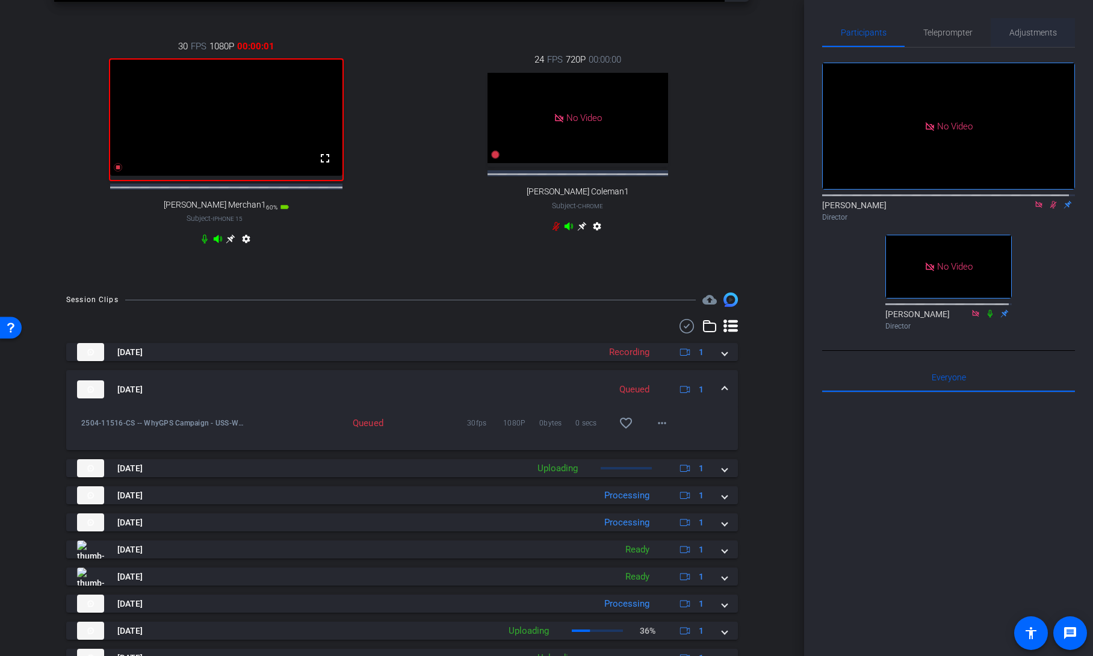
click at [1036, 40] on span "Adjustments" at bounding box center [1034, 32] width 48 height 29
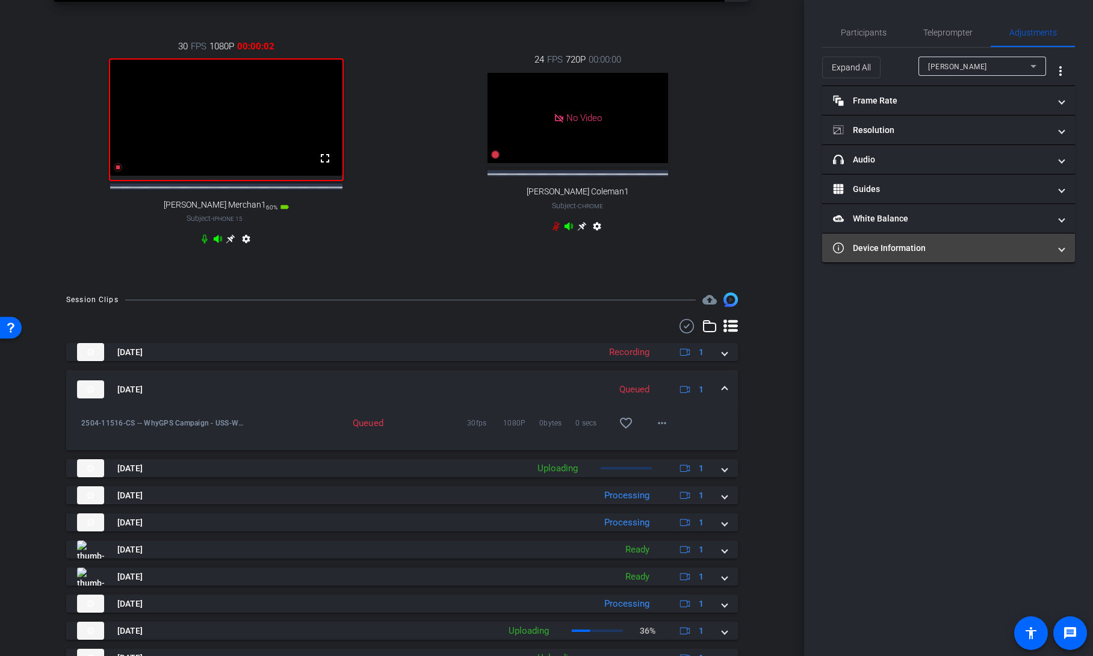
click at [953, 246] on mat-panel-title "Device Information" at bounding box center [941, 248] width 217 height 13
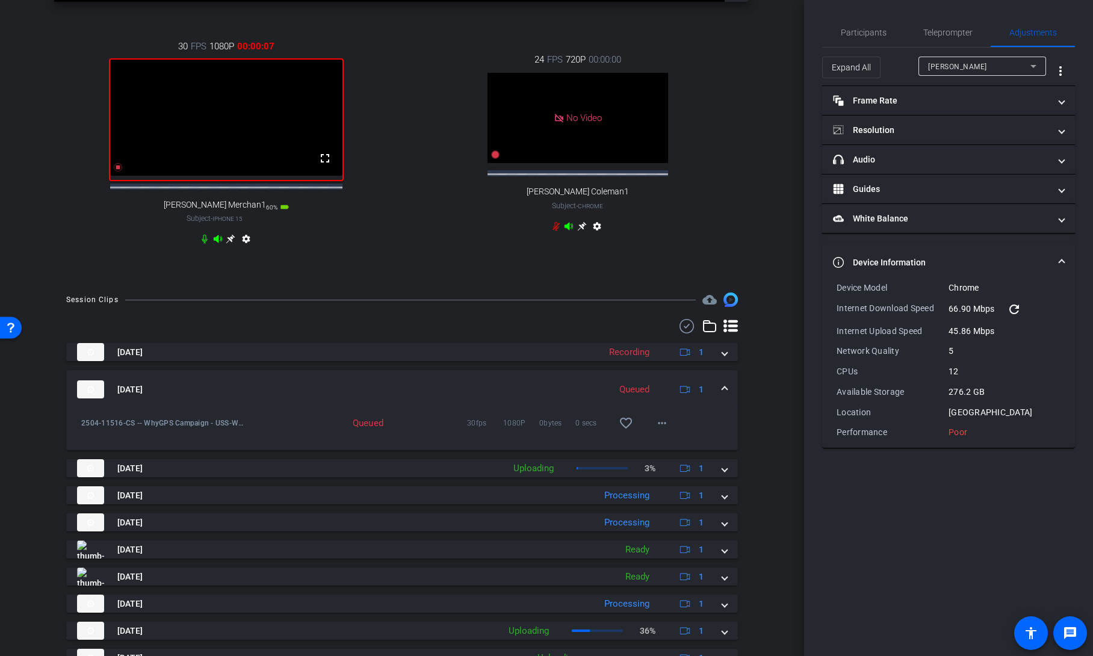
click at [992, 66] on div "Andrew Penziner" at bounding box center [979, 66] width 102 height 15
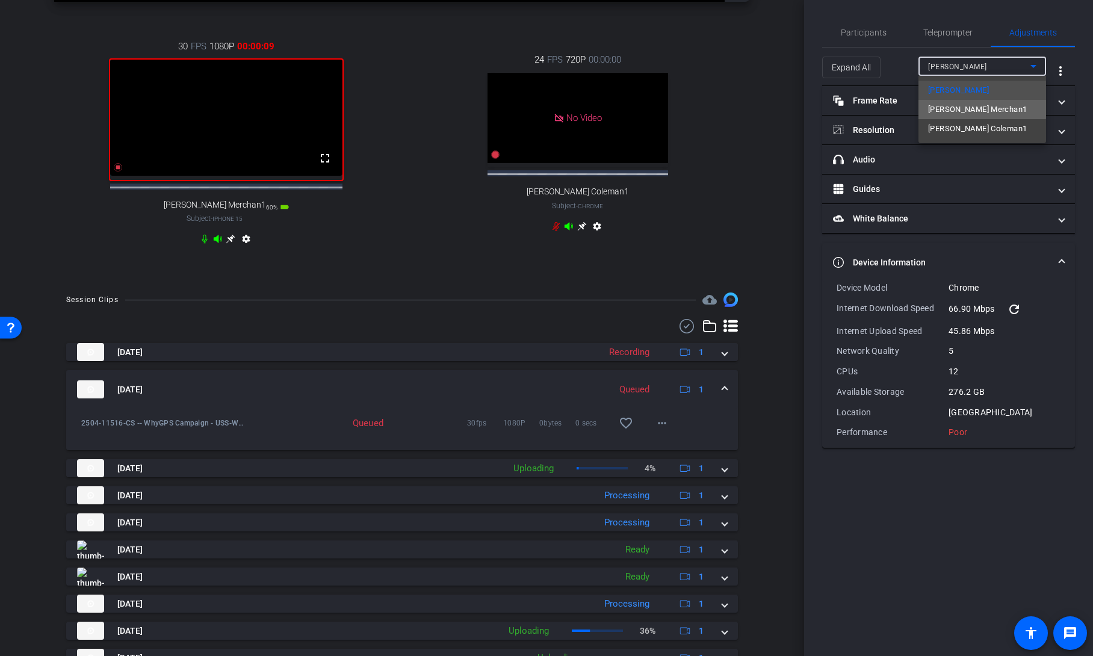
click at [977, 109] on span "Janeth Merchan1" at bounding box center [977, 109] width 99 height 14
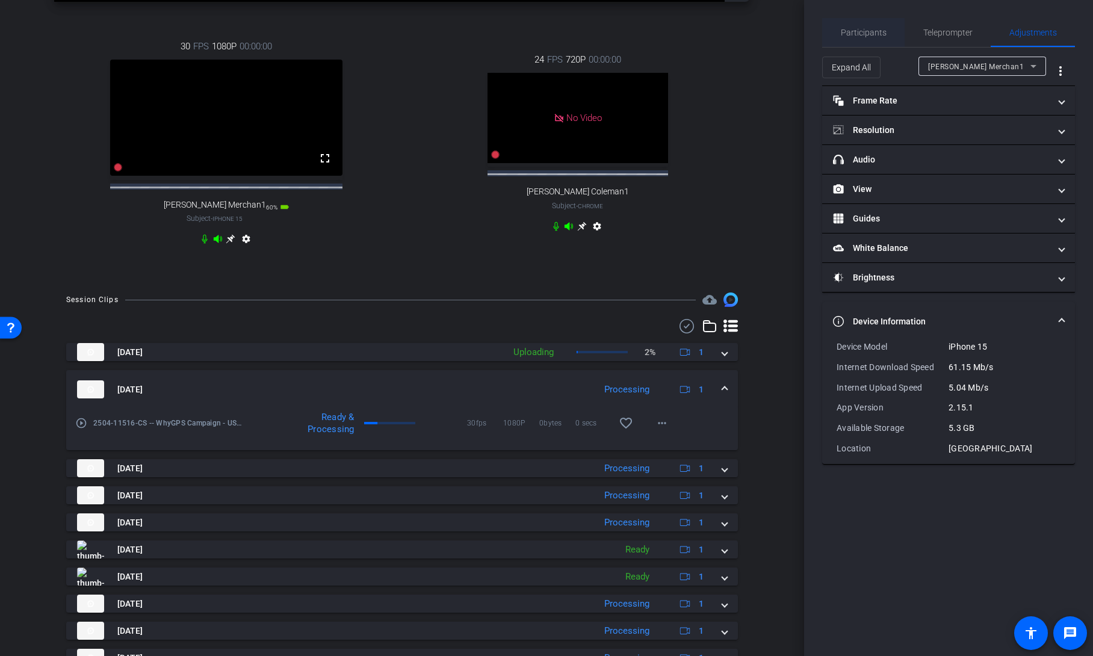
click at [881, 30] on span "Participants" at bounding box center [864, 32] width 46 height 8
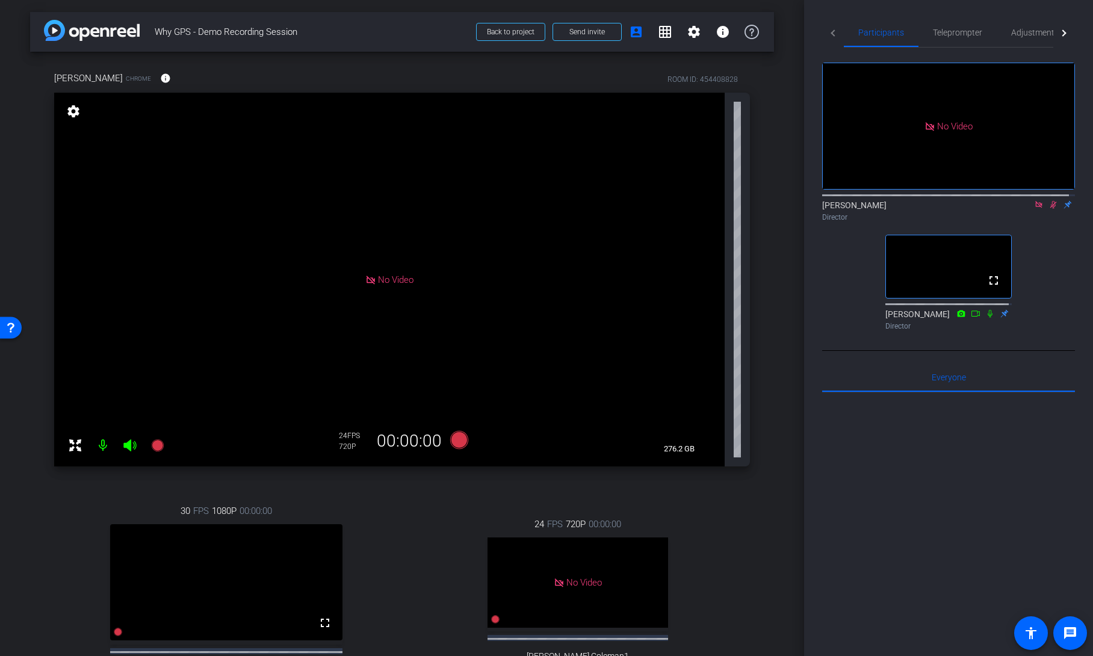
scroll to position [241, 0]
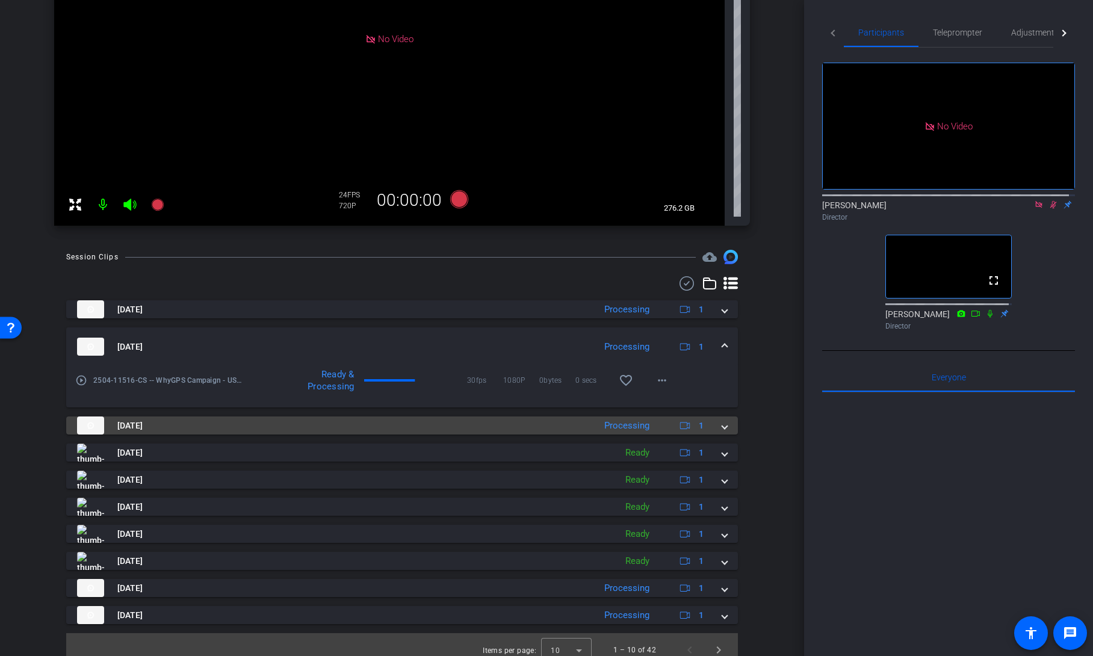
click at [723, 431] on span at bounding box center [725, 426] width 5 height 13
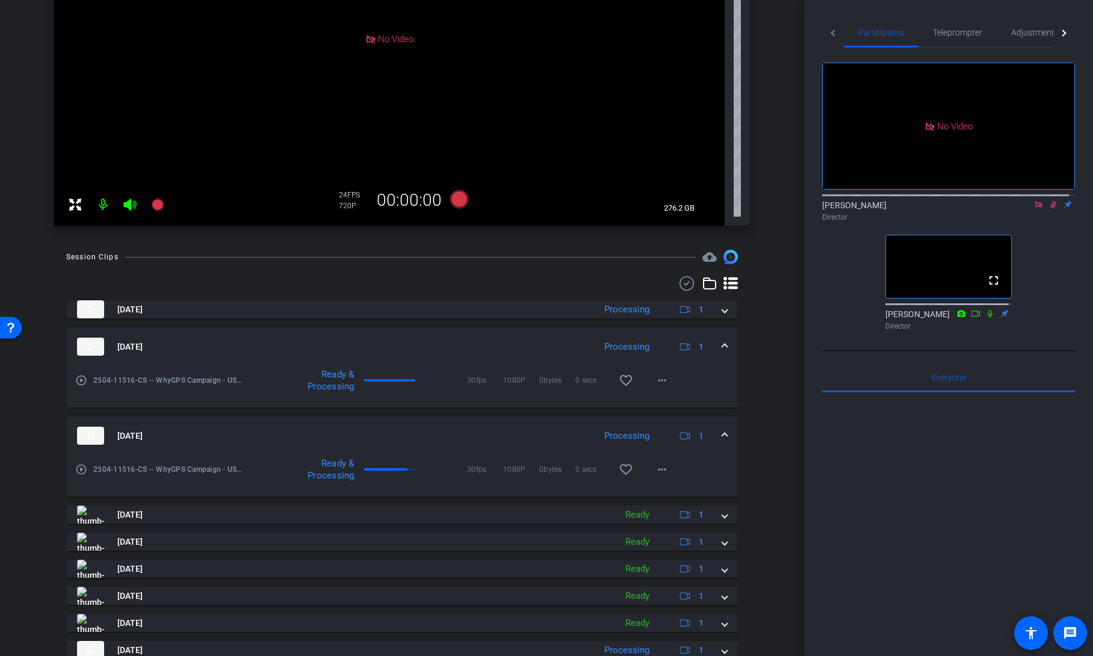
click at [723, 431] on span at bounding box center [725, 436] width 5 height 13
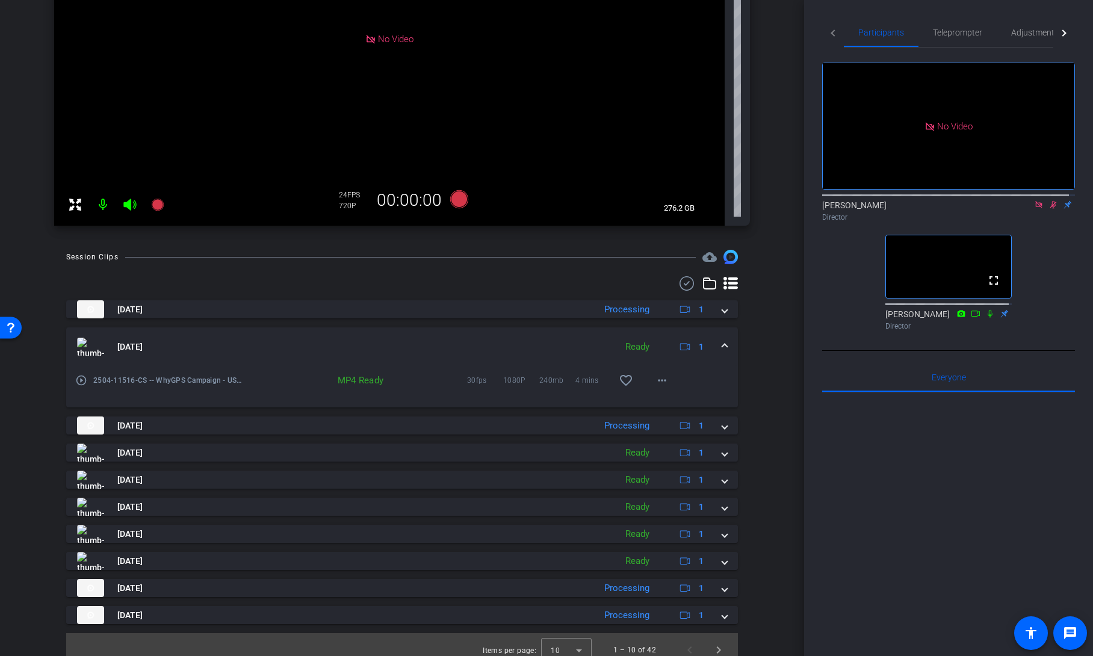
click at [1049, 201] on icon at bounding box center [1054, 205] width 10 height 8
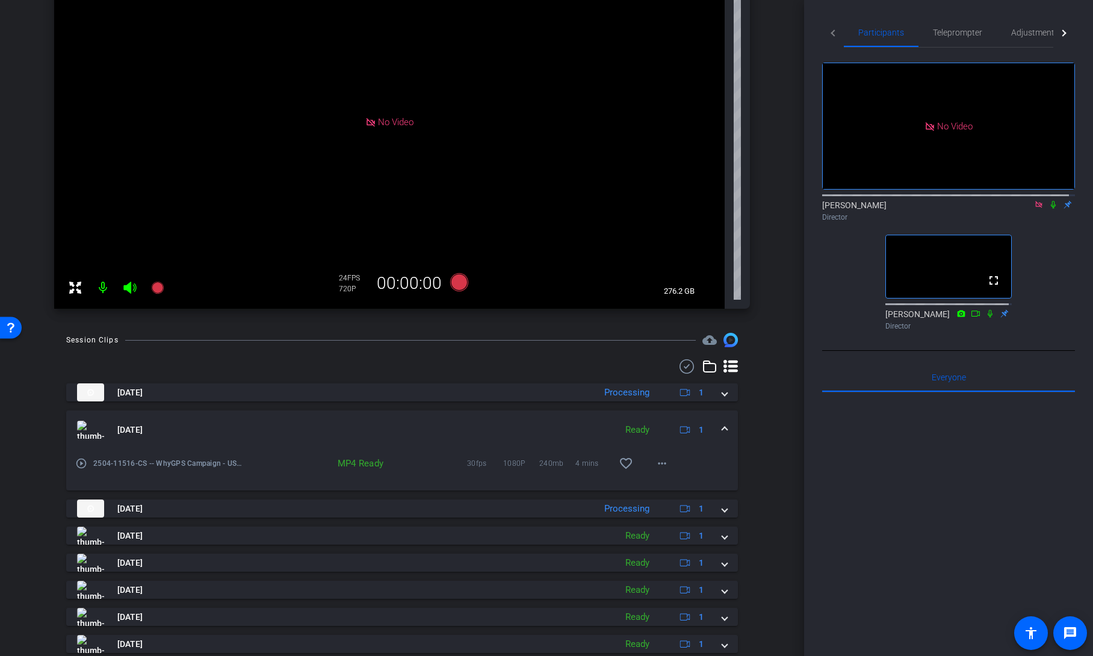
scroll to position [0, 0]
